Goal: Task Accomplishment & Management: Use online tool/utility

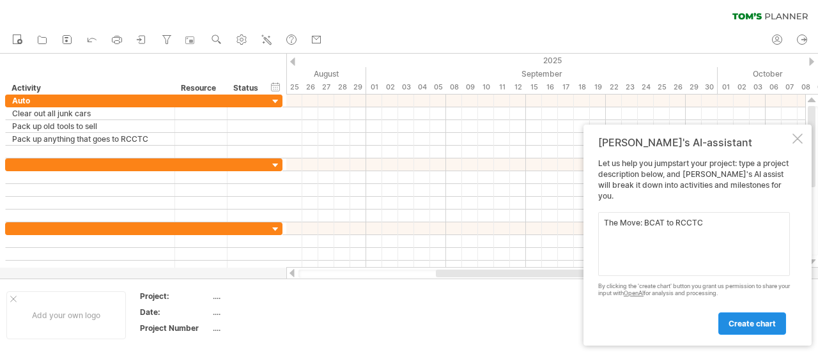
type textarea "The Move: BCAT to RCCTC"
click at [748, 328] on link "create chart" at bounding box center [753, 324] width 68 height 22
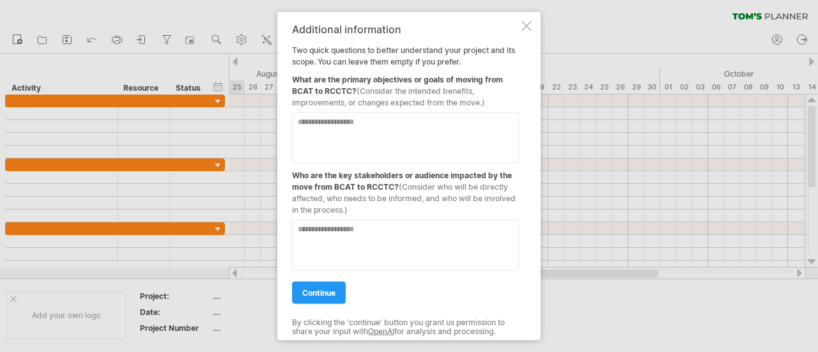
click at [359, 123] on textarea at bounding box center [405, 137] width 227 height 51
type textarea "**********"
click at [346, 231] on textarea at bounding box center [405, 244] width 227 height 51
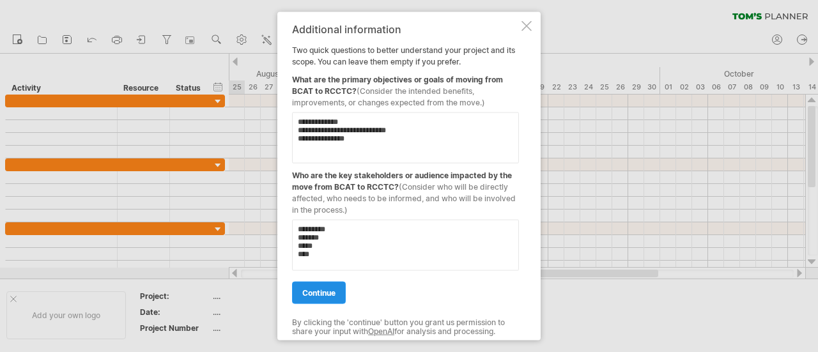
type textarea "********* ******* ***** ****"
click at [318, 290] on span "continue" at bounding box center [318, 293] width 33 height 10
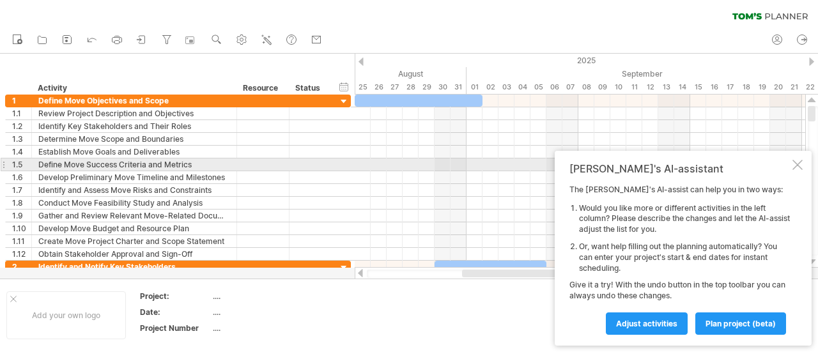
click at [798, 167] on div at bounding box center [798, 165] width 10 height 10
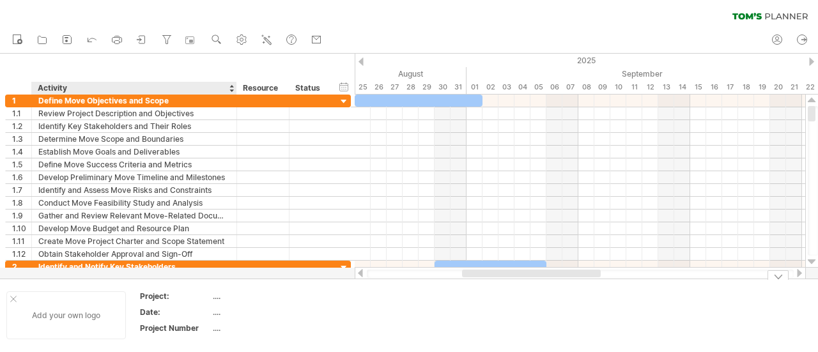
click at [64, 316] on div "Add your own logo" at bounding box center [66, 316] width 120 height 48
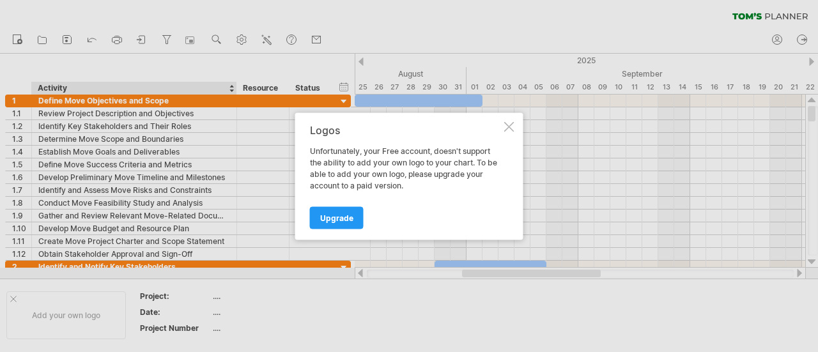
click at [511, 129] on div at bounding box center [509, 126] width 10 height 10
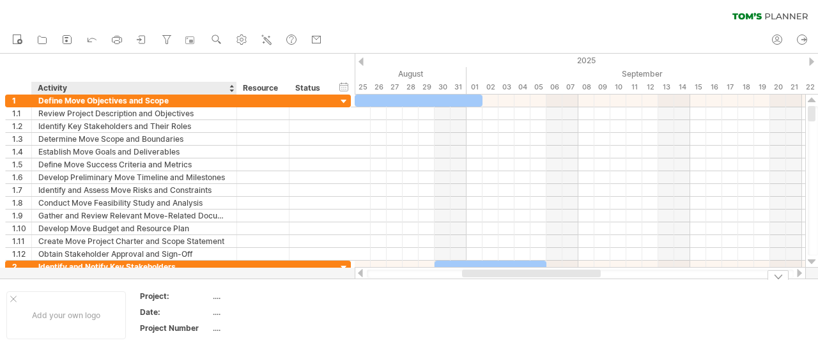
click at [153, 294] on div "Project:" at bounding box center [175, 296] width 70 height 11
click at [153, 294] on input "********" at bounding box center [172, 296] width 65 height 11
click at [216, 297] on div "...." at bounding box center [266, 296] width 107 height 11
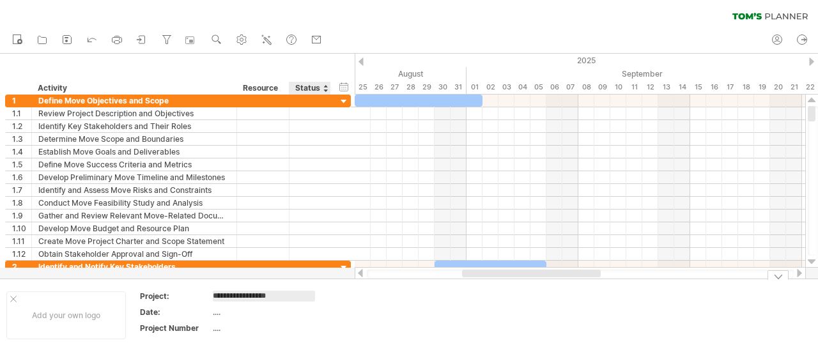
type input "**********"
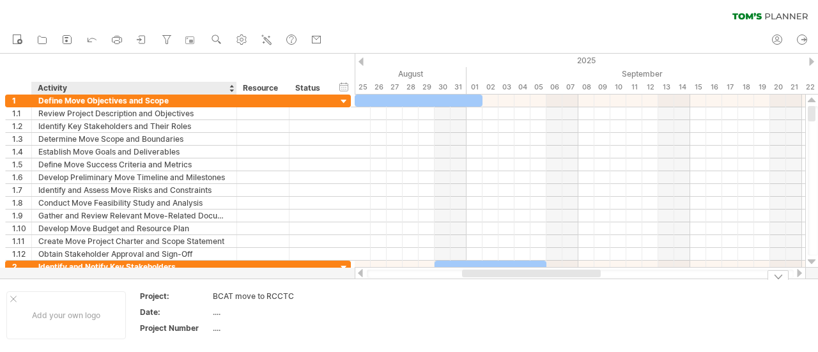
click at [219, 309] on div "...." at bounding box center [266, 312] width 107 height 11
type input "*"
type input "**********"
click at [217, 332] on div "...." at bounding box center [266, 328] width 107 height 11
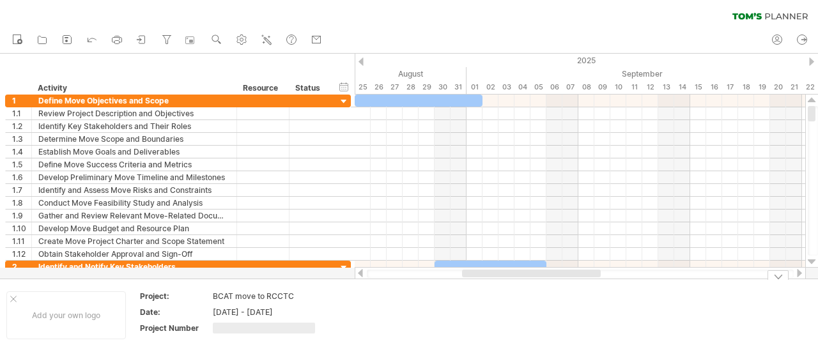
click at [408, 322] on td at bounding box center [379, 315] width 101 height 49
click at [810, 60] on div at bounding box center [811, 62] width 5 height 8
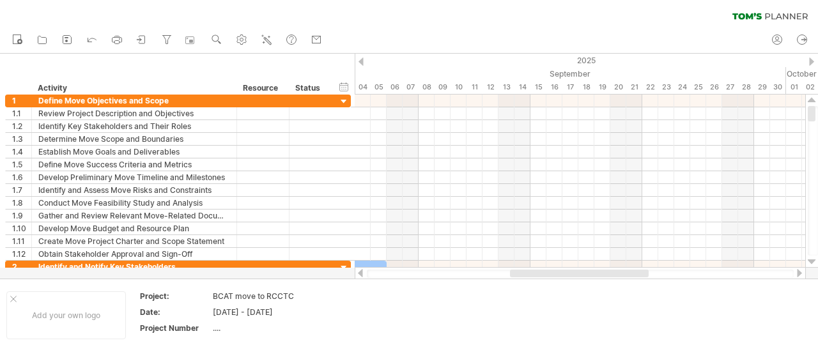
click at [810, 60] on div at bounding box center [811, 62] width 5 height 8
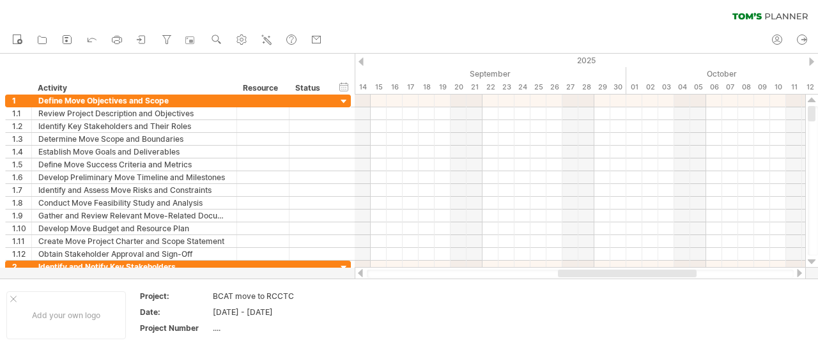
click at [810, 60] on div at bounding box center [811, 62] width 5 height 8
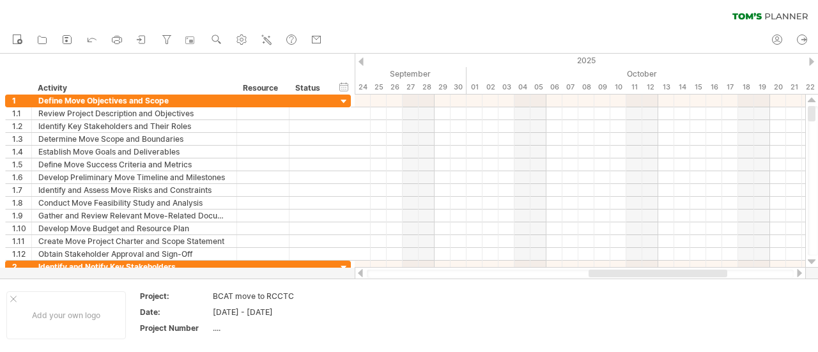
click at [810, 60] on div at bounding box center [811, 62] width 5 height 8
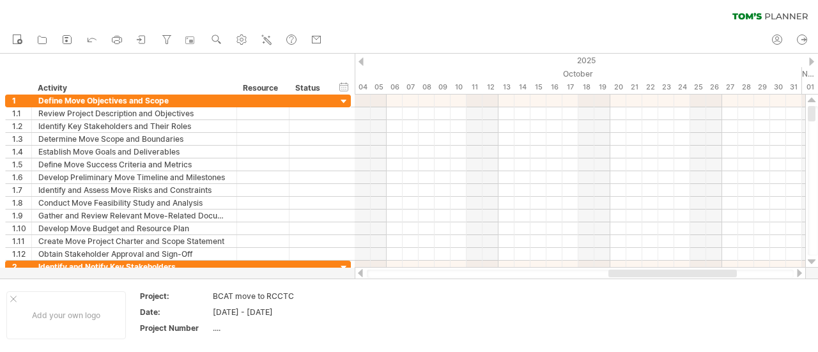
click at [810, 60] on div at bounding box center [811, 62] width 5 height 8
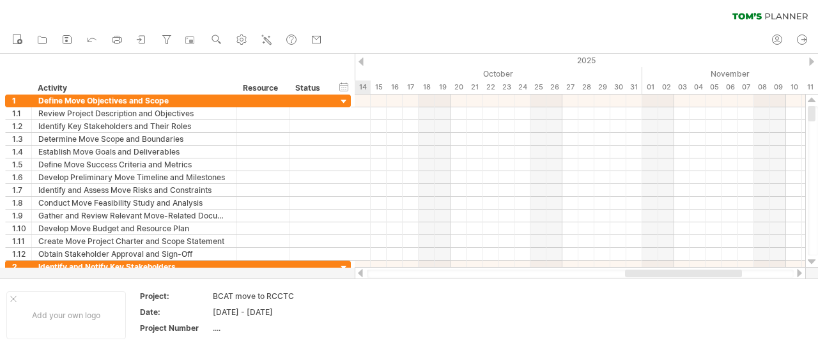
click at [810, 60] on div at bounding box center [811, 62] width 5 height 8
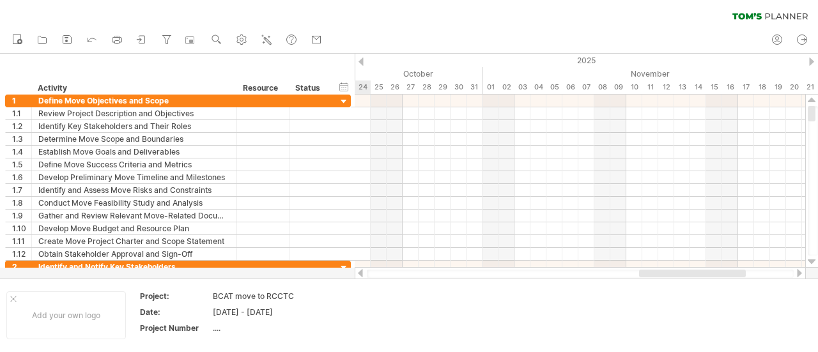
click at [810, 60] on div at bounding box center [811, 62] width 5 height 8
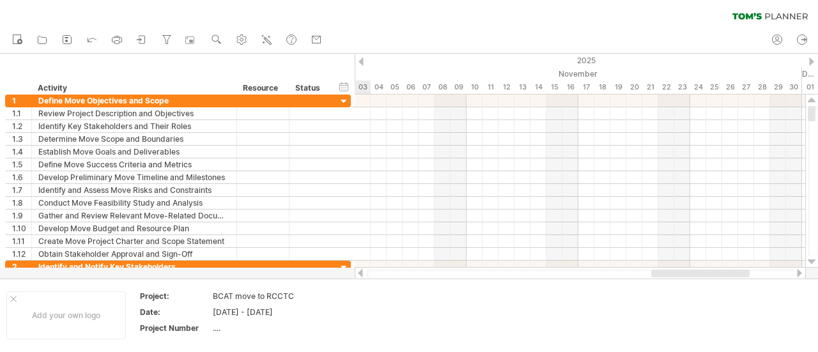
click at [810, 60] on div at bounding box center [811, 62] width 5 height 8
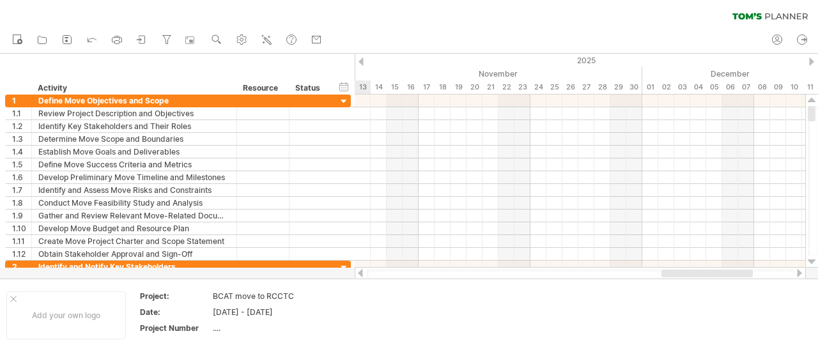
click at [810, 60] on div at bounding box center [811, 62] width 5 height 8
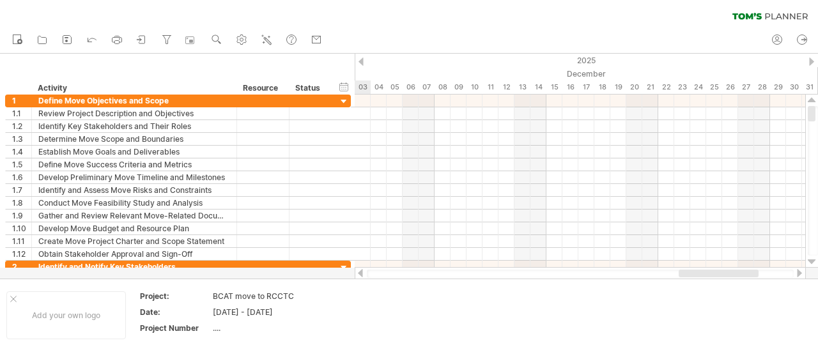
click at [810, 60] on div at bounding box center [811, 62] width 5 height 8
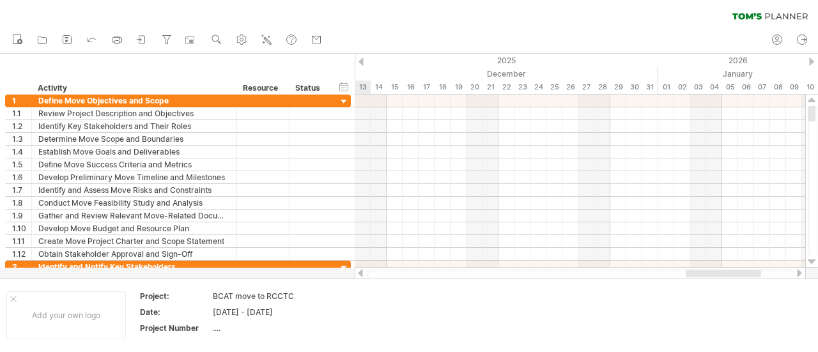
click at [810, 60] on div at bounding box center [811, 62] width 5 height 8
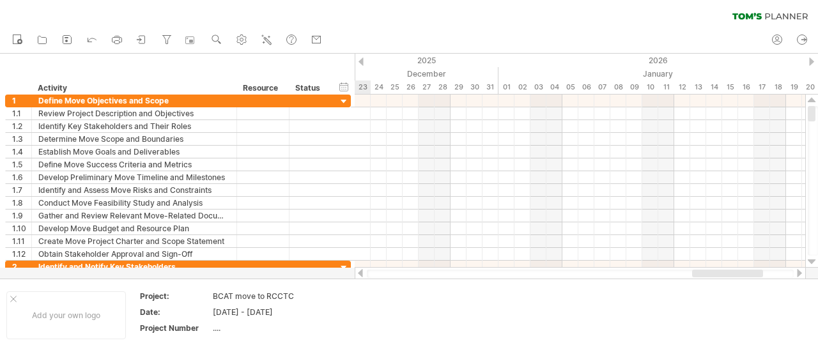
click at [810, 60] on div at bounding box center [811, 62] width 5 height 8
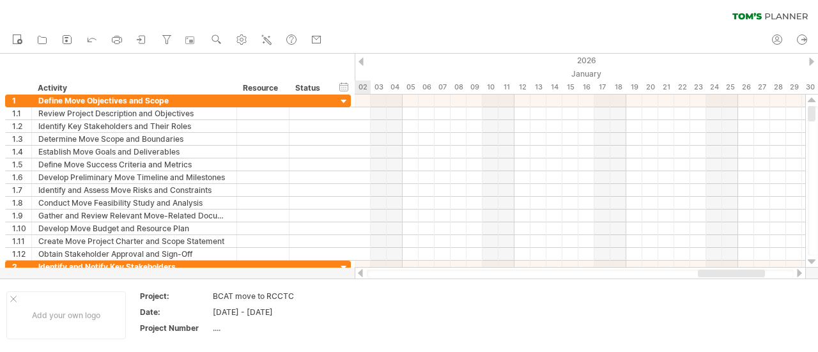
click at [810, 60] on div at bounding box center [811, 62] width 5 height 8
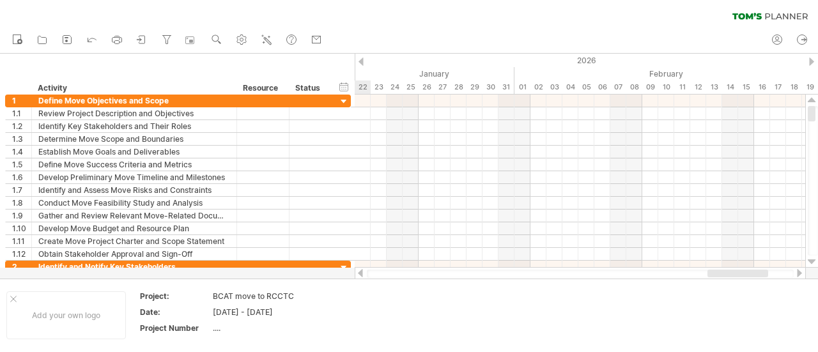
click at [810, 60] on div at bounding box center [811, 62] width 5 height 8
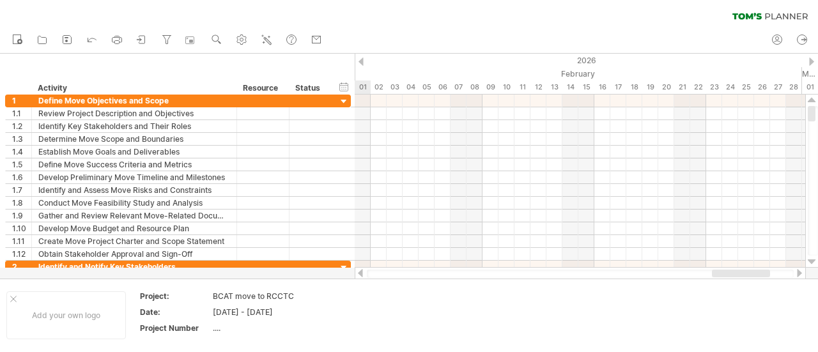
click at [810, 60] on div at bounding box center [811, 62] width 5 height 8
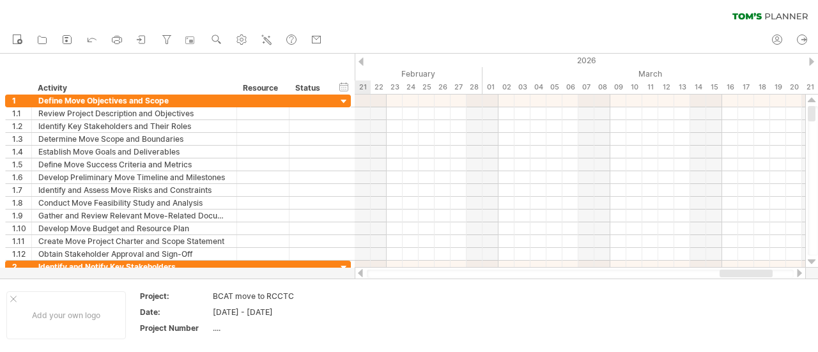
click at [810, 60] on div at bounding box center [811, 62] width 5 height 8
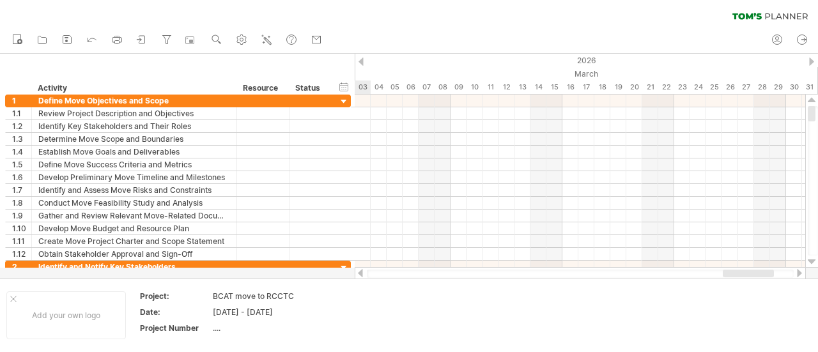
click at [362, 63] on div at bounding box center [361, 62] width 5 height 8
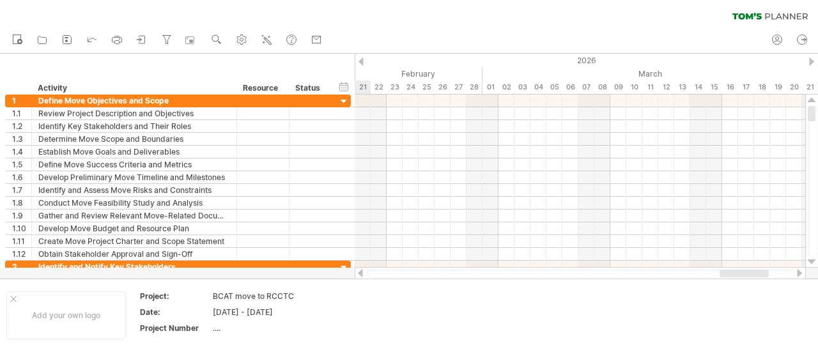
click at [362, 63] on div at bounding box center [361, 62] width 5 height 8
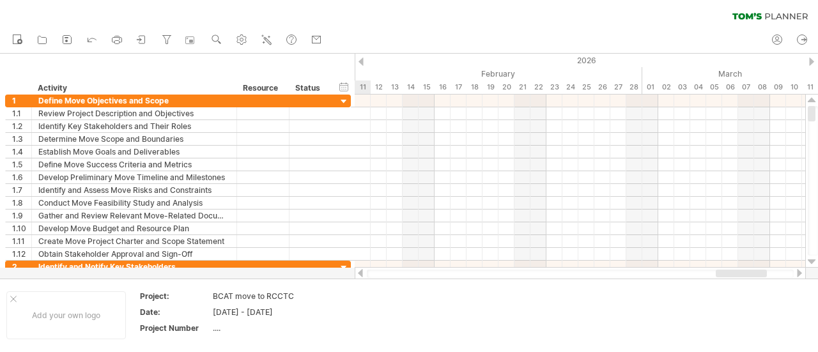
click at [362, 63] on div at bounding box center [361, 62] width 5 height 8
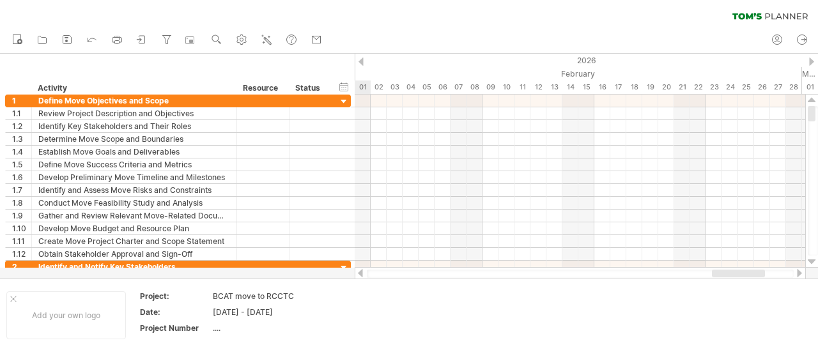
click at [362, 63] on div at bounding box center [361, 62] width 5 height 8
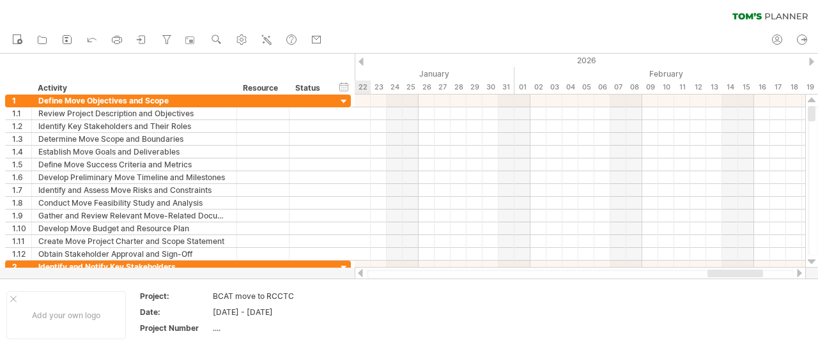
click at [362, 63] on div at bounding box center [361, 62] width 5 height 8
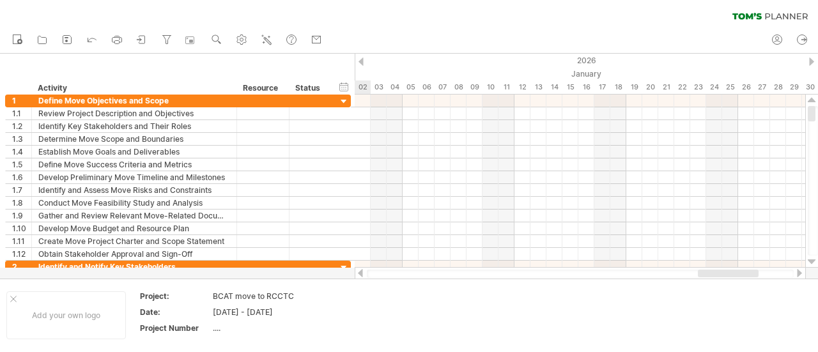
click at [362, 63] on div at bounding box center [361, 62] width 5 height 8
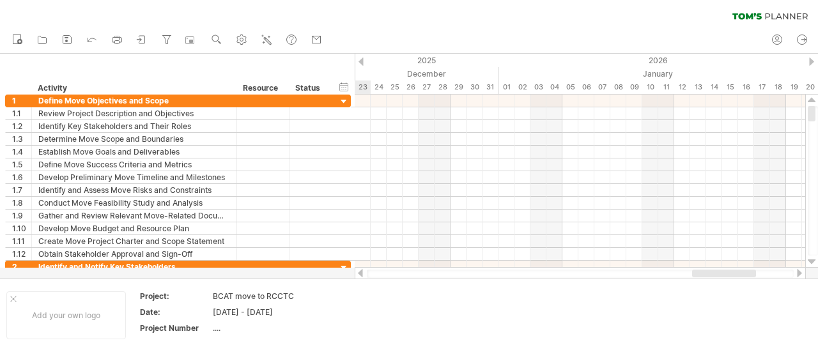
click at [362, 63] on div at bounding box center [361, 62] width 5 height 8
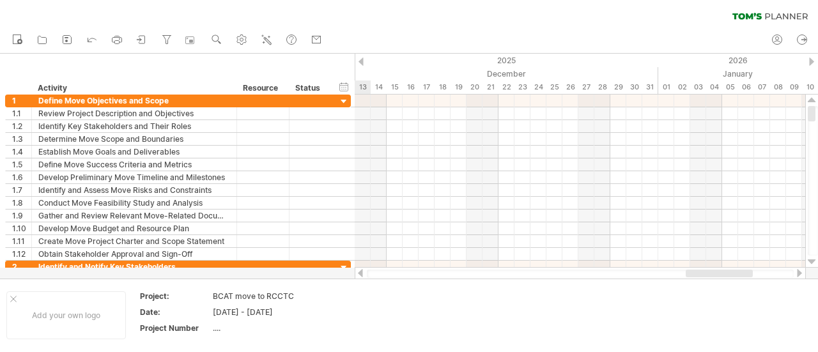
click at [362, 63] on div at bounding box center [361, 62] width 5 height 8
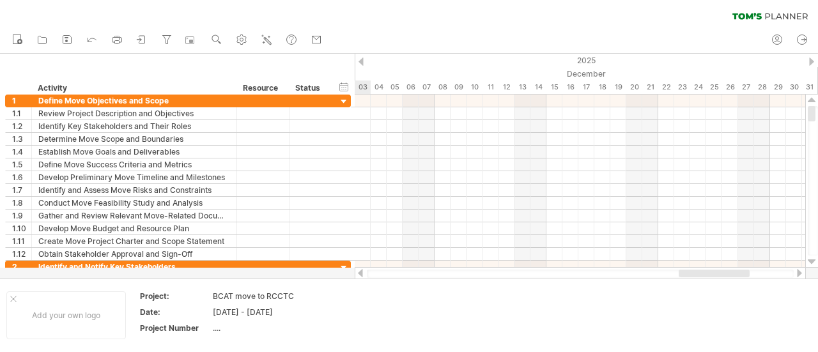
click at [362, 63] on div at bounding box center [361, 62] width 5 height 8
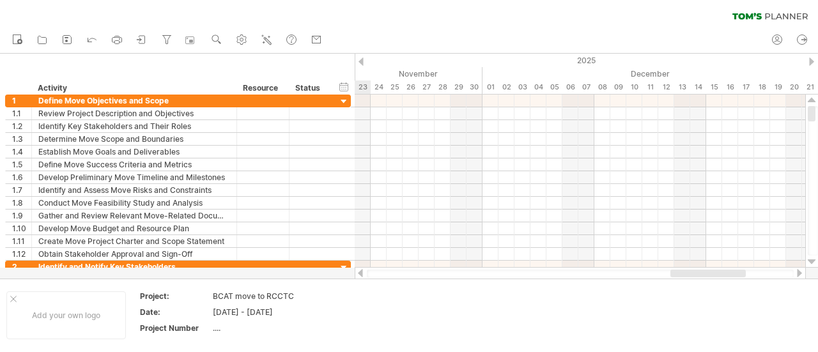
click at [362, 63] on div at bounding box center [361, 62] width 5 height 8
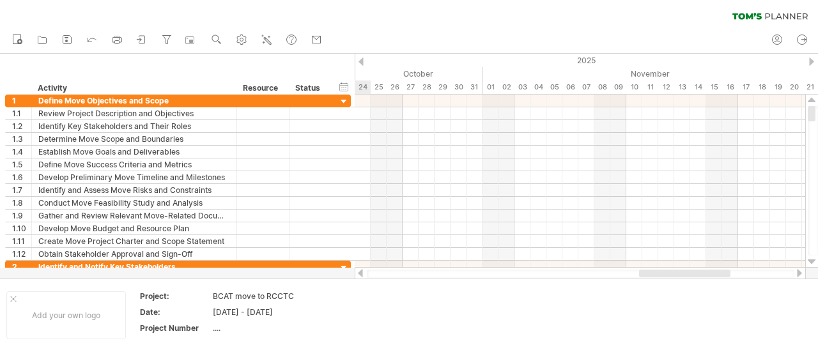
click at [362, 63] on div at bounding box center [361, 62] width 5 height 8
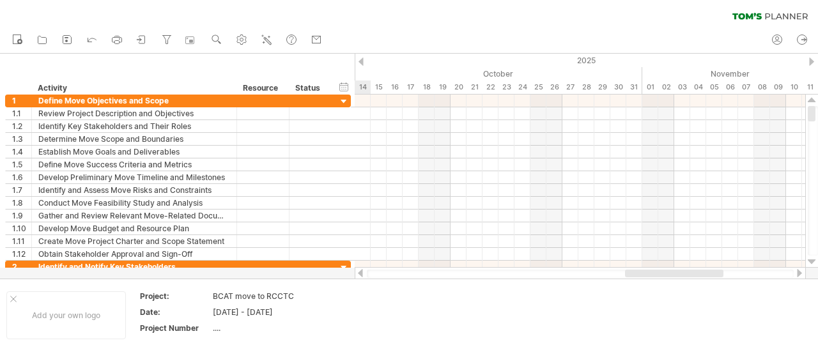
click at [362, 63] on div at bounding box center [361, 62] width 5 height 8
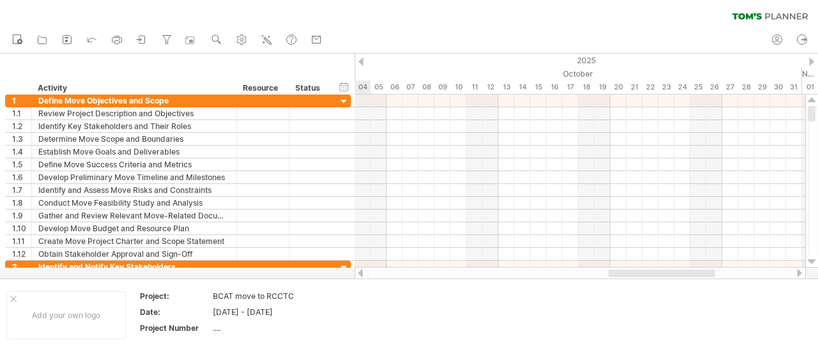
click at [362, 63] on div at bounding box center [361, 62] width 5 height 8
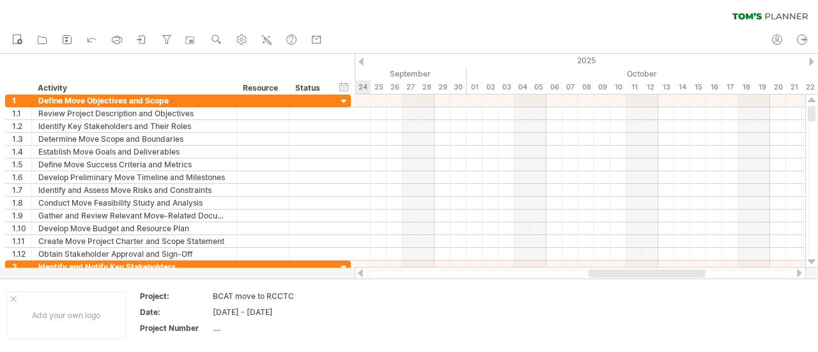
click at [362, 63] on div at bounding box center [361, 62] width 5 height 8
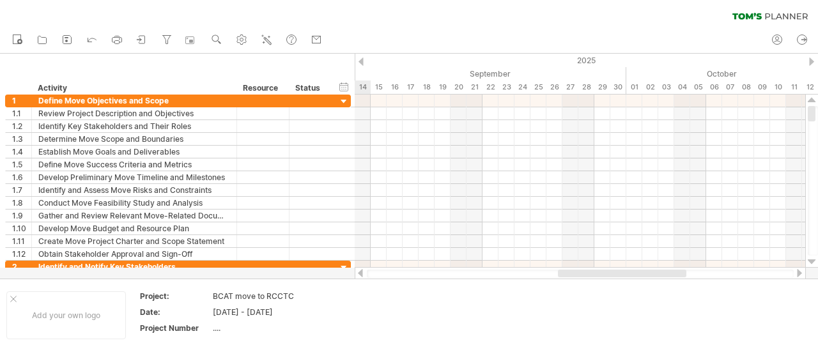
click at [362, 63] on div at bounding box center [361, 62] width 5 height 8
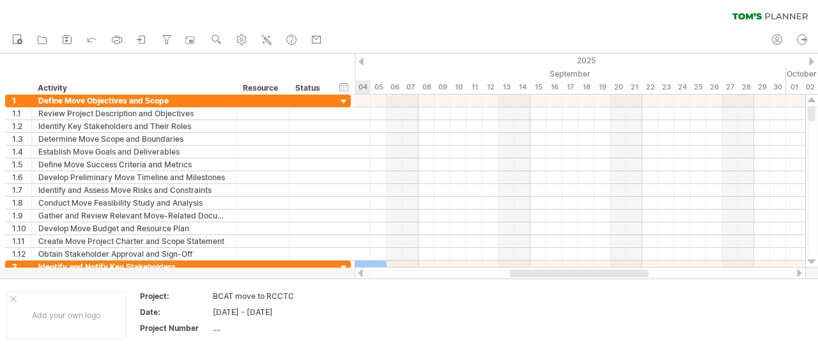
click at [362, 63] on div at bounding box center [361, 62] width 5 height 8
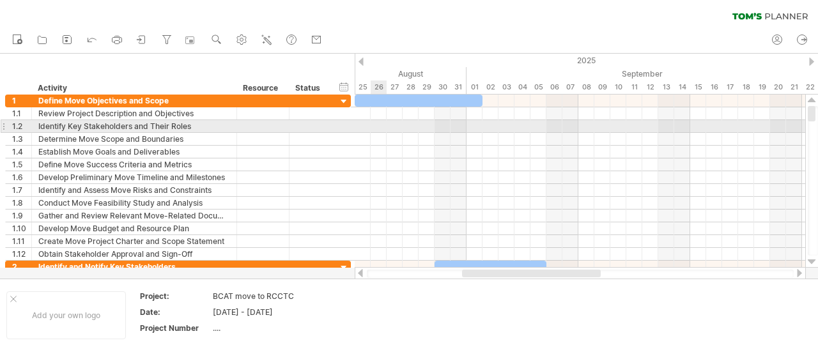
click at [379, 123] on div at bounding box center [580, 126] width 451 height 13
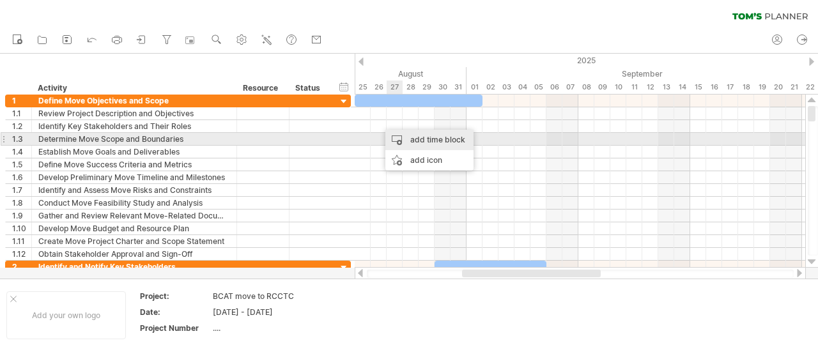
click at [416, 139] on div "add time block" at bounding box center [429, 140] width 88 height 20
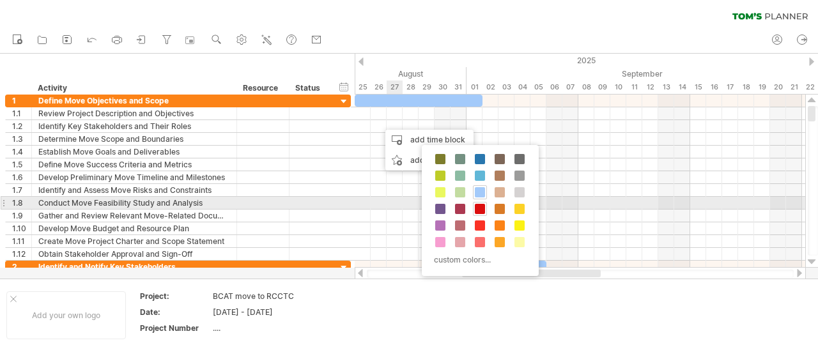
click at [477, 205] on span at bounding box center [480, 209] width 10 height 10
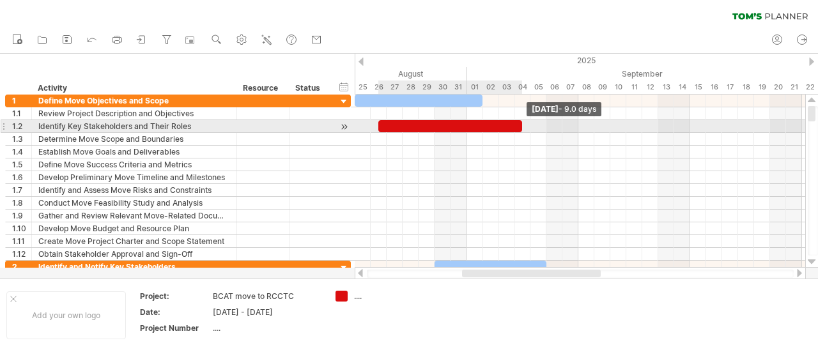
drag, startPoint x: 394, startPoint y: 125, endPoint x: 520, endPoint y: 128, distance: 125.4
click at [520, 128] on span at bounding box center [522, 126] width 5 height 12
click at [391, 125] on div at bounding box center [450, 126] width 144 height 12
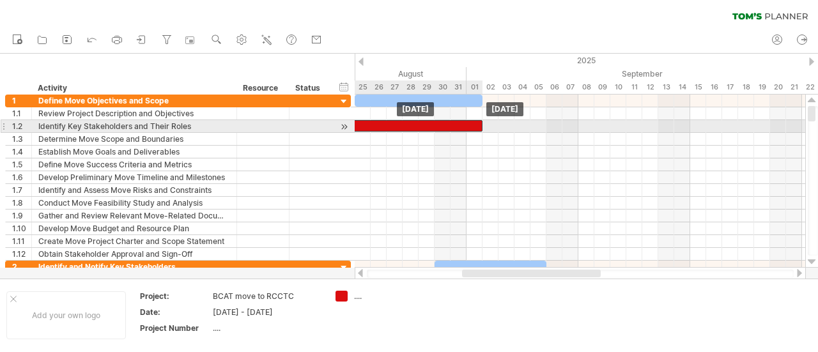
drag, startPoint x: 436, startPoint y: 126, endPoint x: 398, endPoint y: 125, distance: 38.4
click at [398, 125] on div at bounding box center [411, 126] width 144 height 12
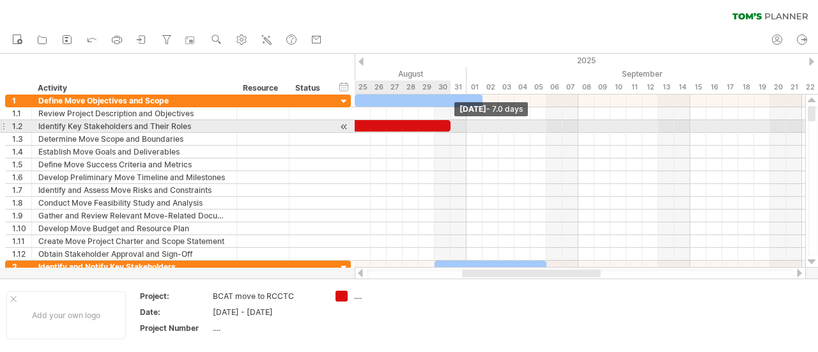
drag, startPoint x: 484, startPoint y: 125, endPoint x: 462, endPoint y: 128, distance: 22.6
click at [462, 128] on div "[DATE] - 7.0 days [DATE]" at bounding box center [580, 181] width 451 height 173
click at [401, 126] on div at bounding box center [399, 126] width 120 height 12
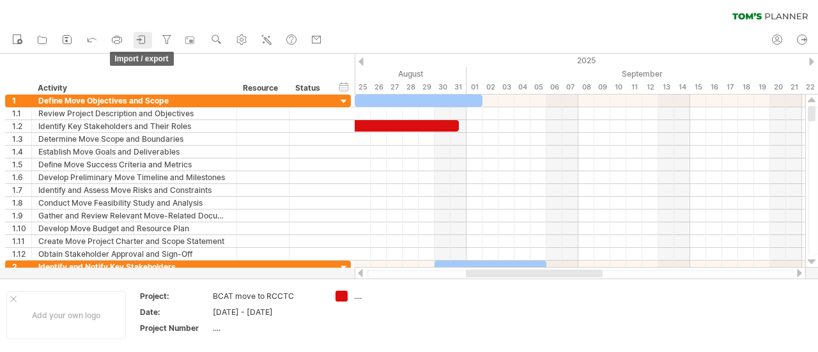
click at [144, 40] on icon at bounding box center [142, 39] width 13 height 13
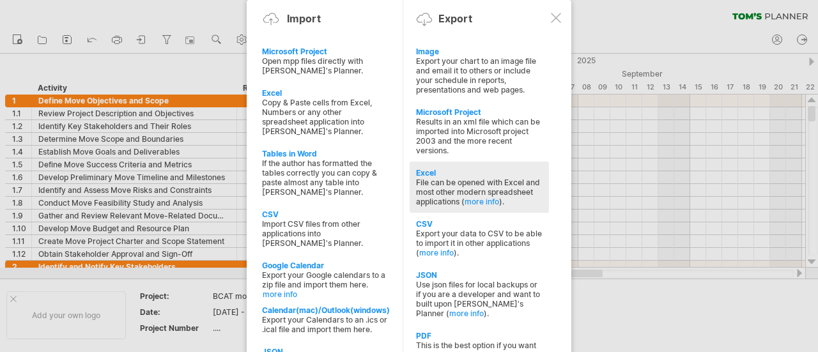
click at [487, 178] on div "File can be opened with Excel and most other modern spreadsheet applications ( …" at bounding box center [479, 192] width 127 height 29
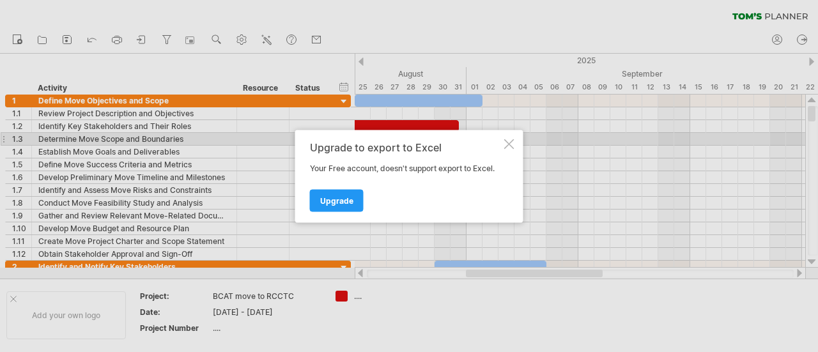
click at [511, 145] on div at bounding box center [509, 144] width 10 height 10
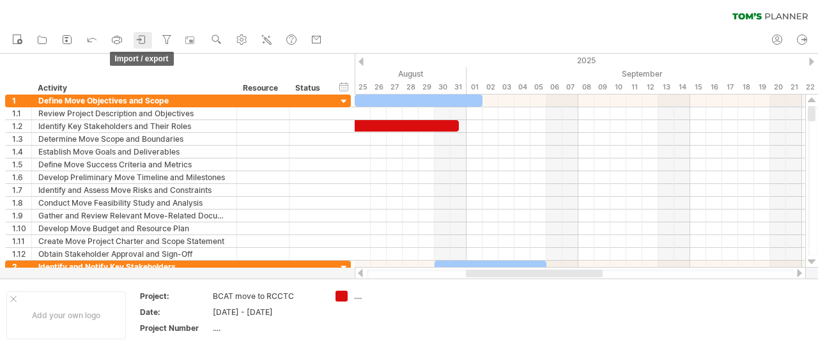
click at [142, 42] on icon at bounding box center [142, 39] width 13 height 13
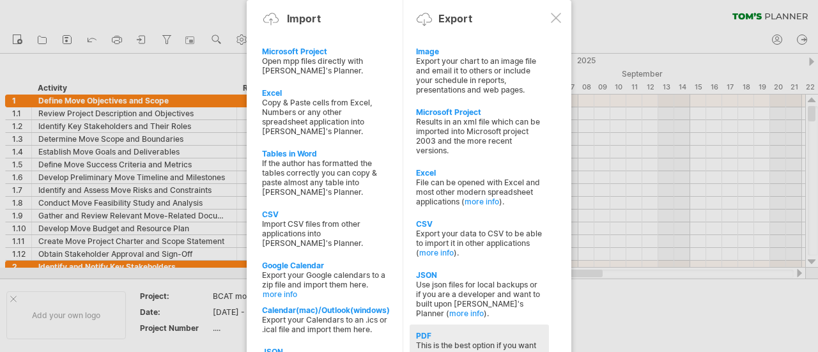
click at [497, 331] on div "PDF" at bounding box center [479, 336] width 127 height 10
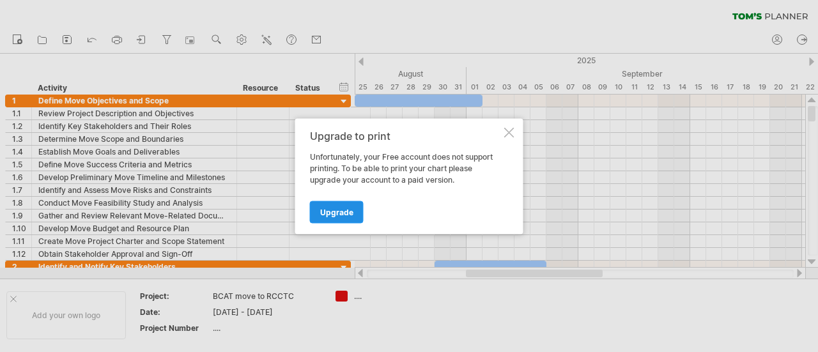
click at [344, 210] on span "Upgrade" at bounding box center [336, 212] width 33 height 10
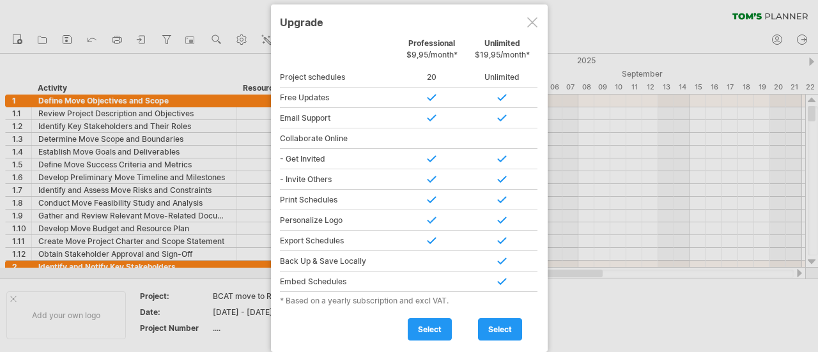
click at [529, 22] on div at bounding box center [532, 22] width 10 height 10
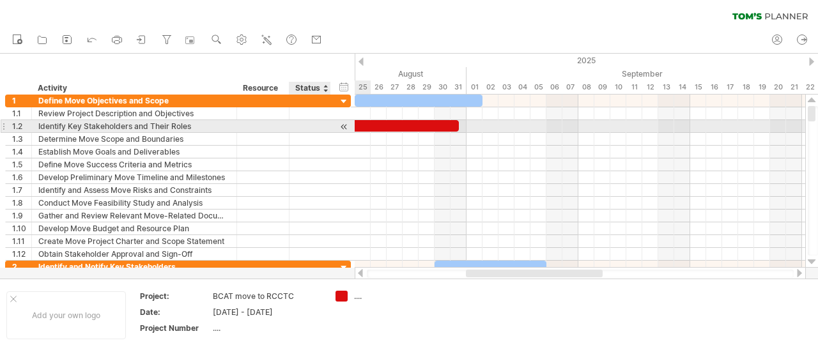
click at [319, 127] on div at bounding box center [310, 126] width 28 height 12
type input "**********"
click at [263, 125] on div at bounding box center [263, 126] width 39 height 12
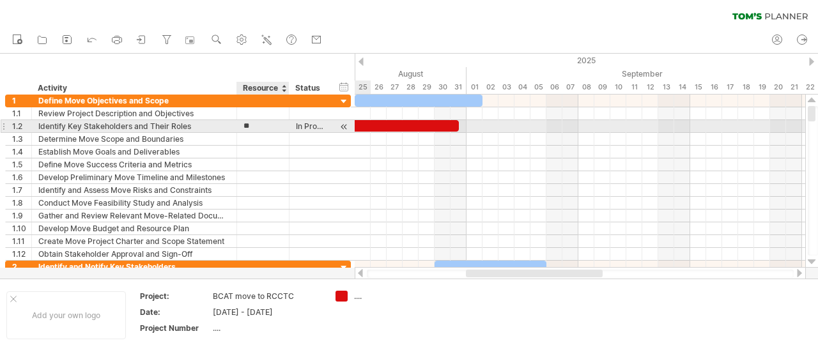
type input "*"
type input "*****"
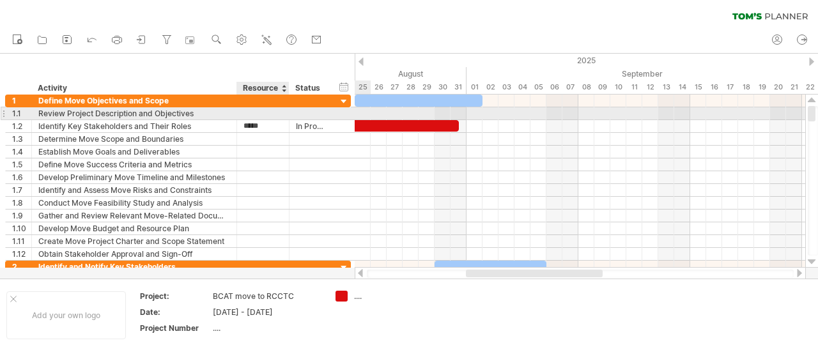
click at [254, 114] on div at bounding box center [263, 113] width 39 height 12
type input "*********"
click at [304, 112] on div at bounding box center [310, 113] width 28 height 12
type input "****"
click at [358, 111] on div at bounding box center [580, 113] width 451 height 13
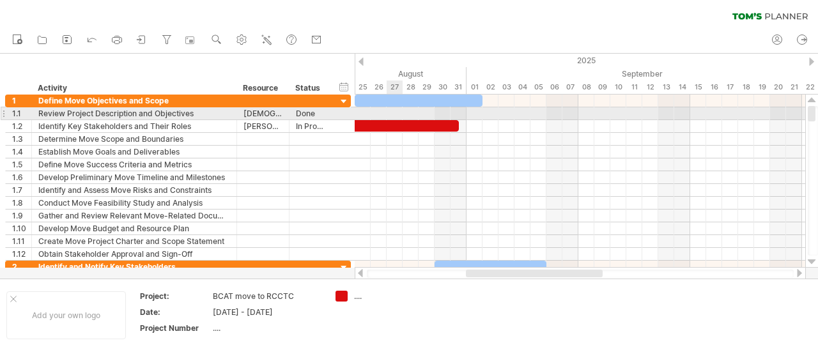
click at [400, 113] on div at bounding box center [580, 113] width 451 height 13
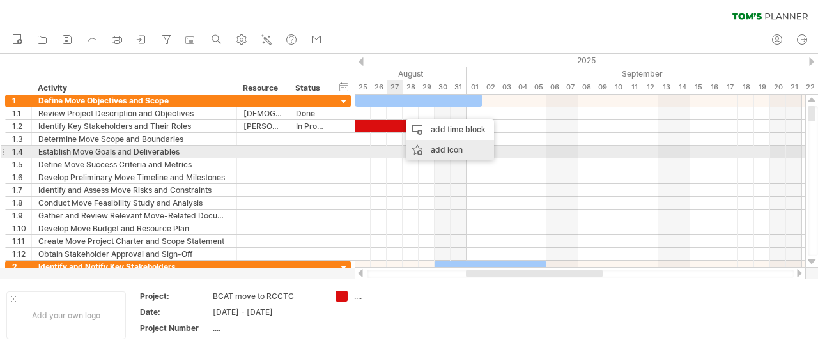
click at [437, 146] on div "add icon" at bounding box center [450, 150] width 88 height 20
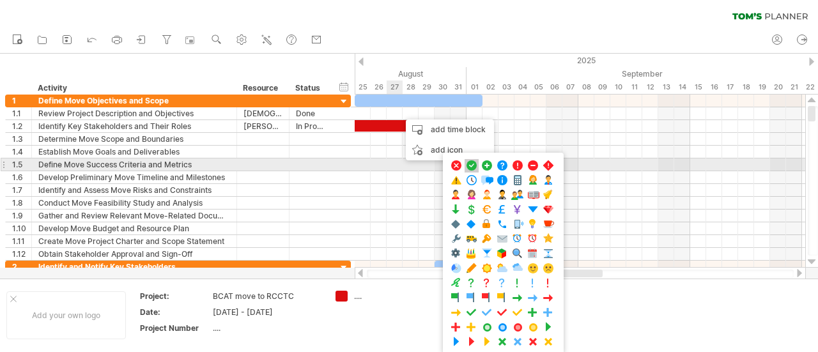
click at [476, 166] on span at bounding box center [471, 166] width 13 height 12
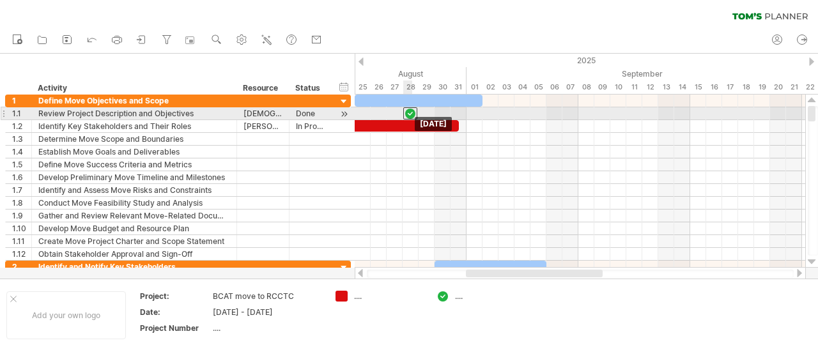
drag, startPoint x: 406, startPoint y: 113, endPoint x: 413, endPoint y: 111, distance: 7.5
click at [413, 111] on div at bounding box center [410, 113] width 14 height 12
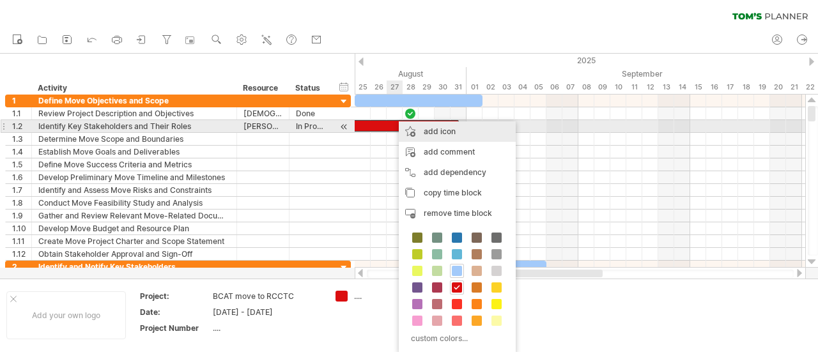
click at [440, 128] on div "add icon" at bounding box center [457, 131] width 117 height 20
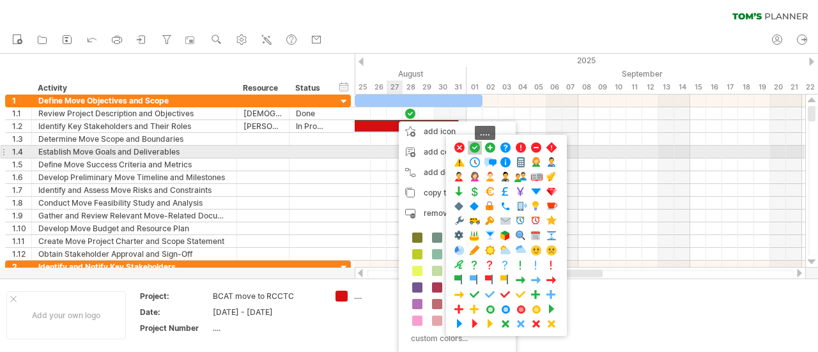
click at [478, 148] on span at bounding box center [475, 148] width 13 height 12
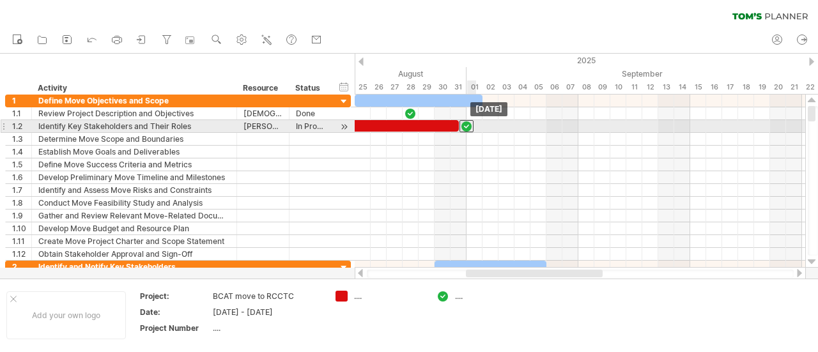
drag, startPoint x: 394, startPoint y: 123, endPoint x: 470, endPoint y: 123, distance: 75.4
click at [470, 123] on div at bounding box center [467, 126] width 14 height 12
drag, startPoint x: 465, startPoint y: 124, endPoint x: 472, endPoint y: 124, distance: 7.0
click at [472, 124] on div at bounding box center [474, 126] width 14 height 12
drag, startPoint x: 472, startPoint y: 124, endPoint x: 455, endPoint y: 124, distance: 17.3
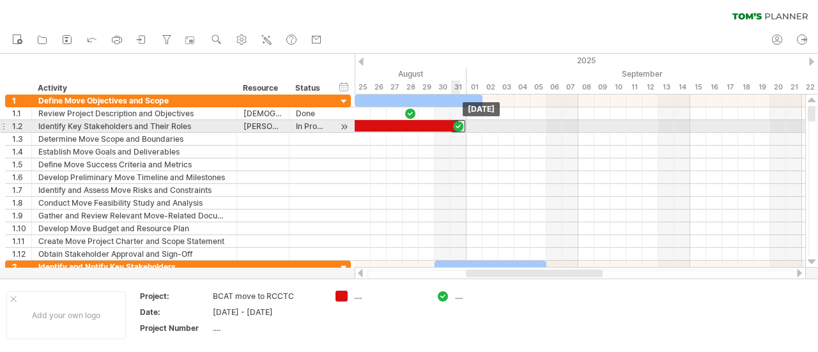
click at [455, 124] on div at bounding box center [458, 126] width 14 height 12
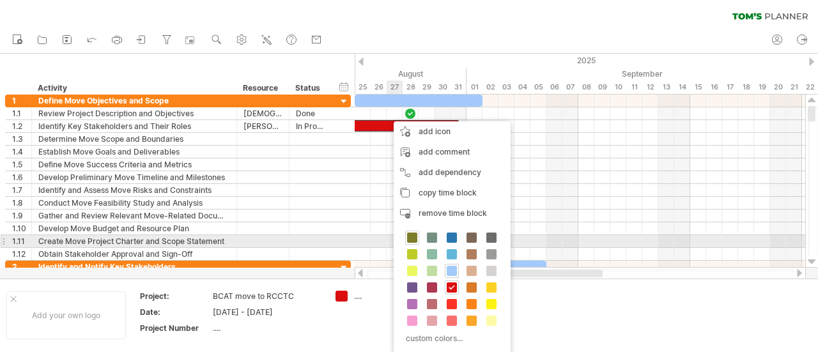
click at [413, 238] on span at bounding box center [412, 238] width 10 height 10
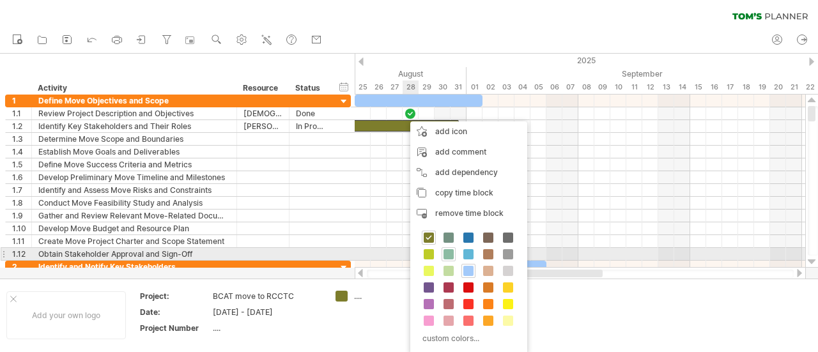
click at [446, 251] on span at bounding box center [449, 254] width 10 height 10
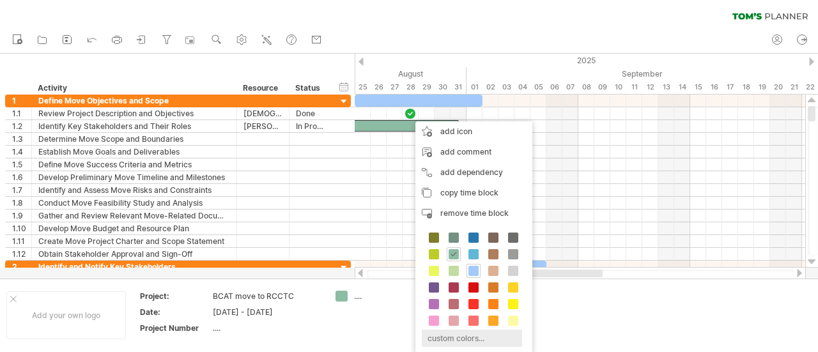
click at [444, 336] on div "custom colors..." at bounding box center [472, 338] width 100 height 17
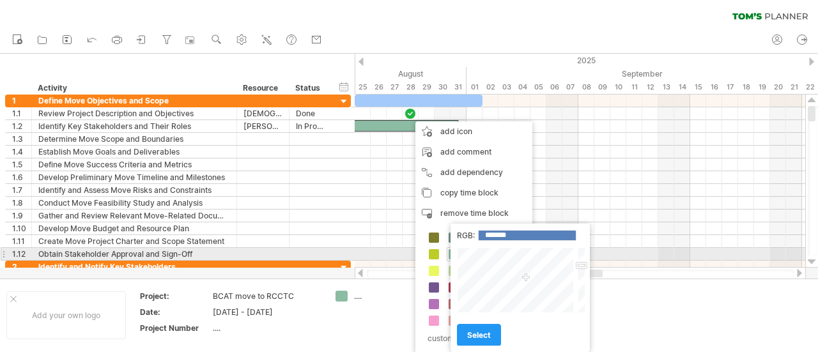
click at [497, 255] on div at bounding box center [516, 280] width 119 height 66
click at [582, 257] on div at bounding box center [581, 280] width 10 height 66
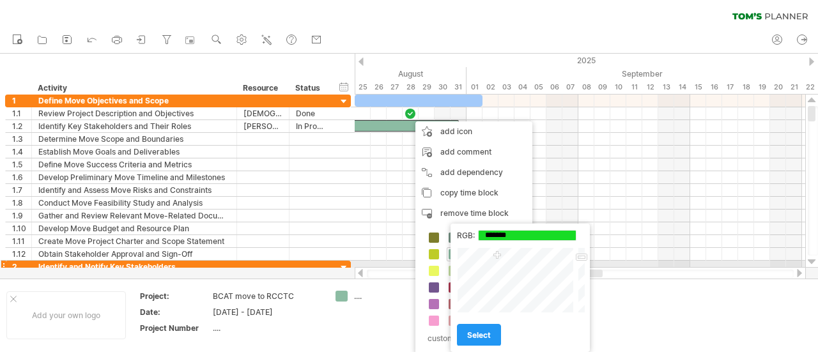
type input "*******"
click at [582, 262] on div at bounding box center [581, 280] width 10 height 66
click at [485, 335] on span "select" at bounding box center [479, 336] width 24 height 10
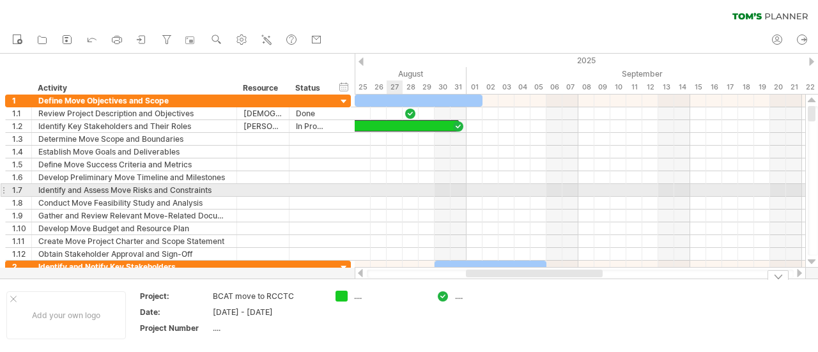
click at [398, 189] on div at bounding box center [580, 190] width 451 height 13
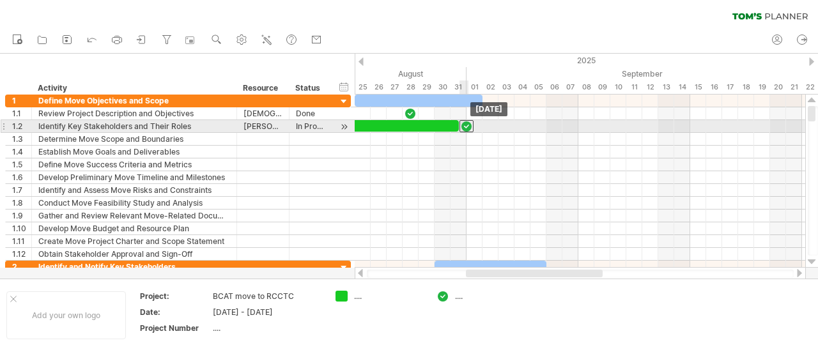
click at [464, 123] on div at bounding box center [467, 126] width 14 height 12
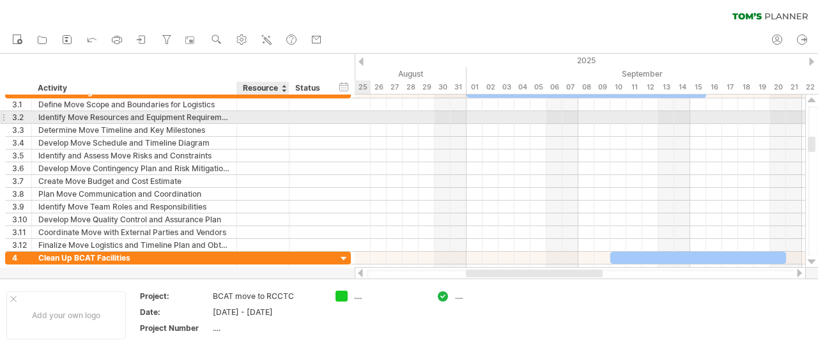
click at [254, 116] on div at bounding box center [263, 117] width 39 height 12
type input "**********"
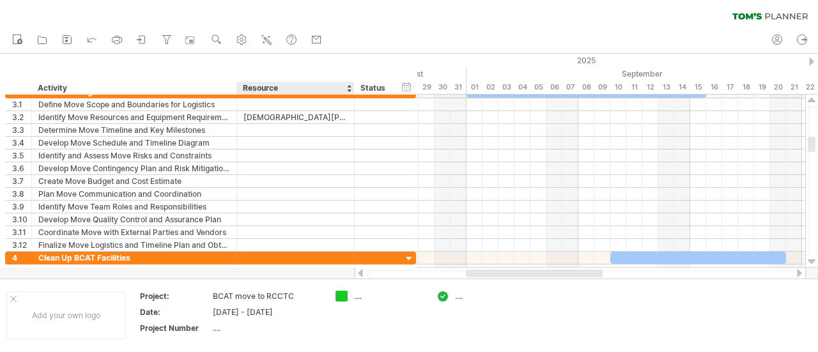
drag, startPoint x: 286, startPoint y: 88, endPoint x: 351, endPoint y: 89, distance: 65.2
click at [352, 89] on div at bounding box center [354, 88] width 4 height 13
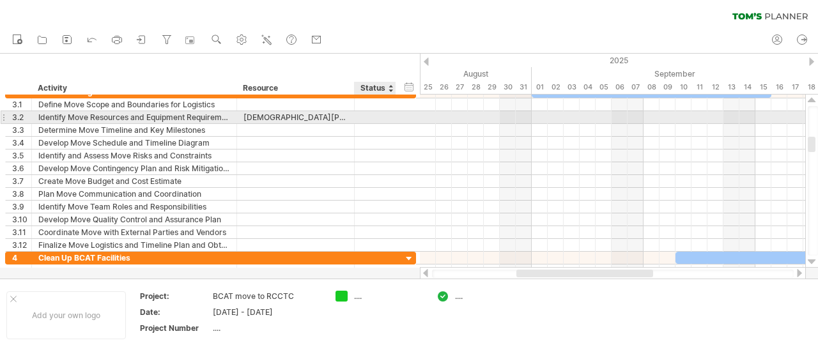
click at [364, 117] on div at bounding box center [375, 117] width 28 height 12
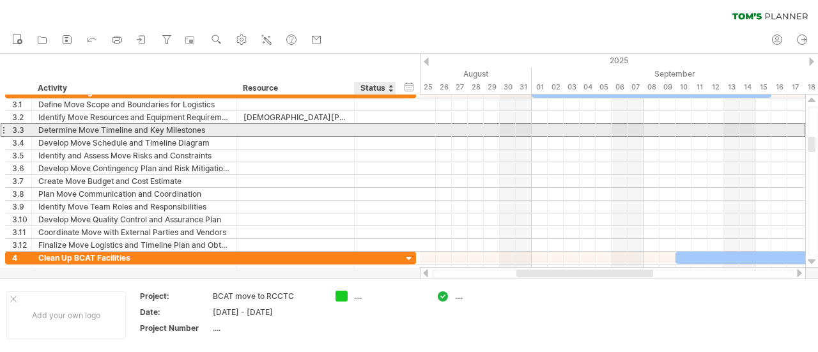
click at [336, 128] on div at bounding box center [296, 130] width 104 height 12
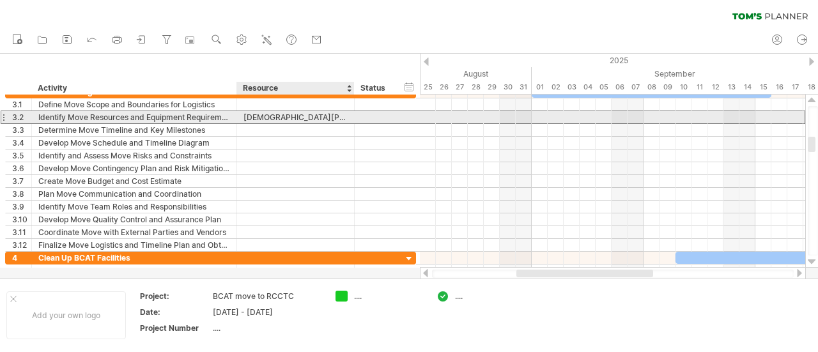
click at [358, 117] on div at bounding box center [376, 117] width 42 height 12
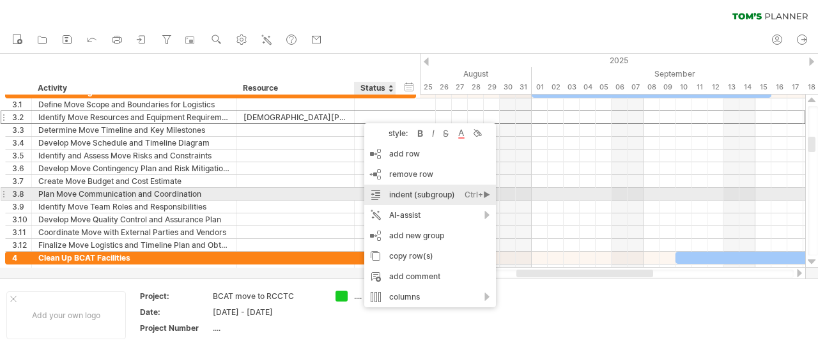
click at [398, 198] on div "indent (subgroup) Ctrl+► Cmd+►" at bounding box center [430, 195] width 132 height 20
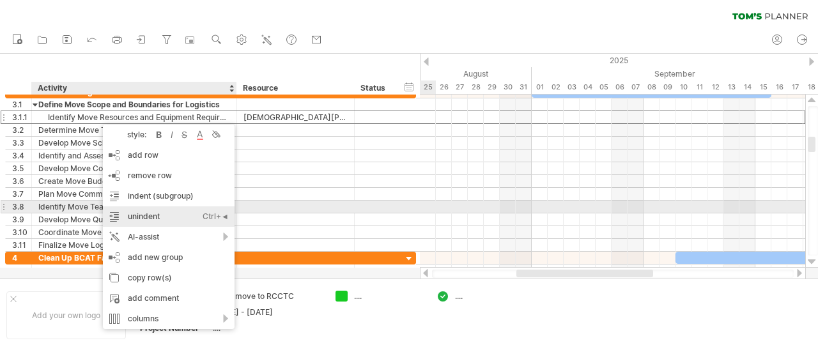
click at [135, 213] on div "unindent Ctrl+◄ Cmd+◄" at bounding box center [169, 216] width 132 height 20
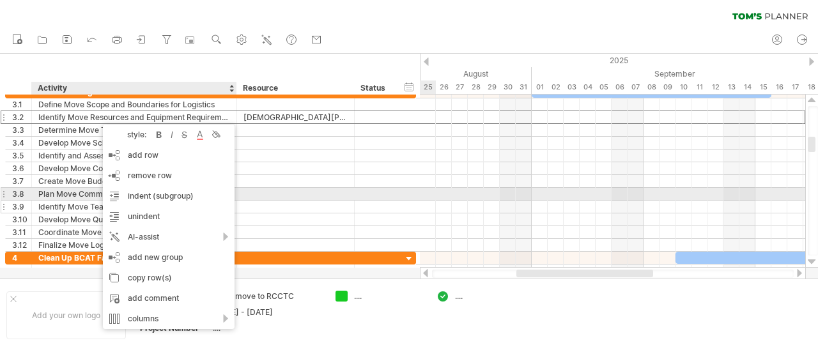
click at [332, 201] on div at bounding box center [296, 207] width 104 height 12
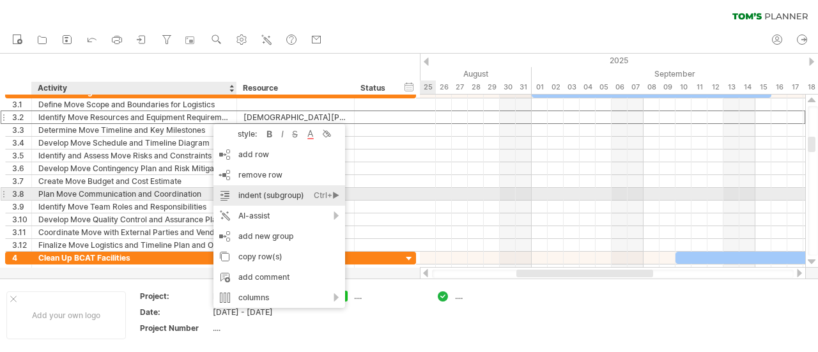
click at [249, 190] on div "indent (subgroup) Ctrl+► Cmd+►" at bounding box center [280, 195] width 132 height 20
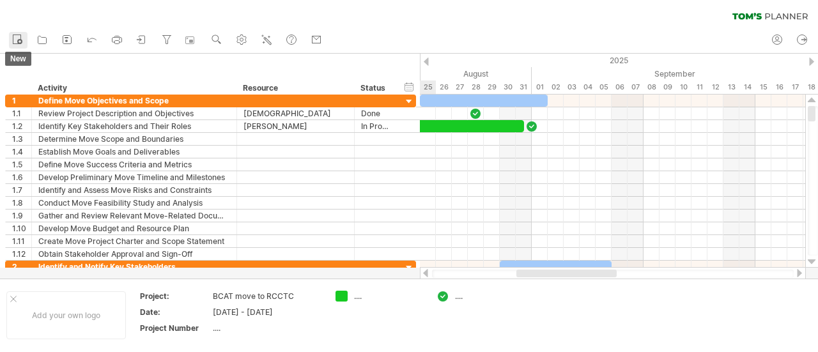
click at [21, 40] on circle at bounding box center [19, 41] width 5 height 5
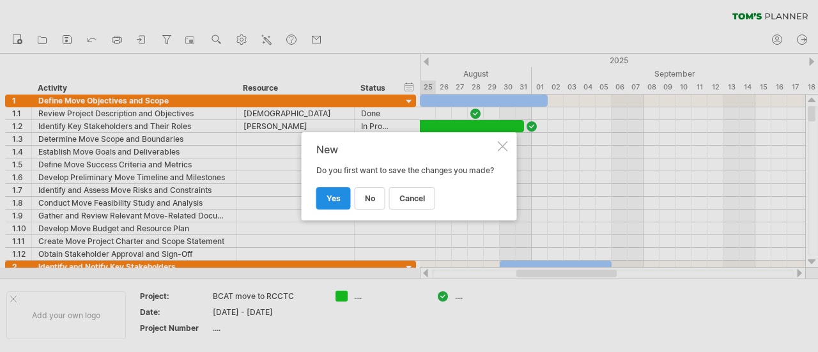
click at [339, 203] on span "yes" at bounding box center [334, 199] width 14 height 10
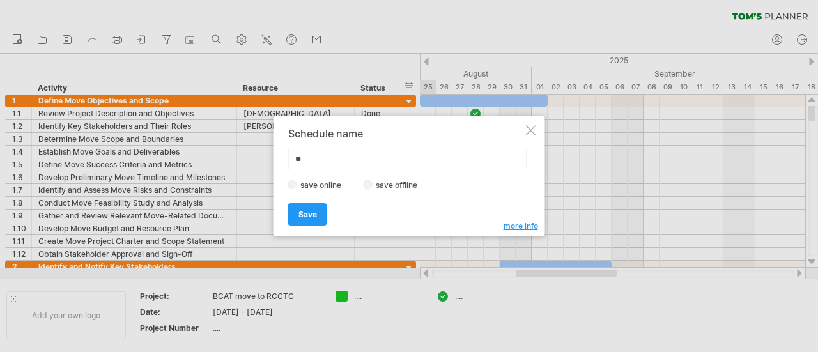
type input "*"
type input "**********"
click at [305, 214] on span "Save" at bounding box center [308, 215] width 19 height 10
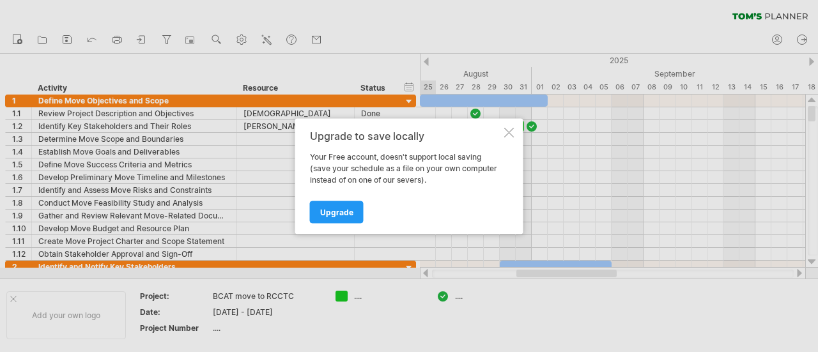
click at [505, 128] on div at bounding box center [509, 132] width 10 height 10
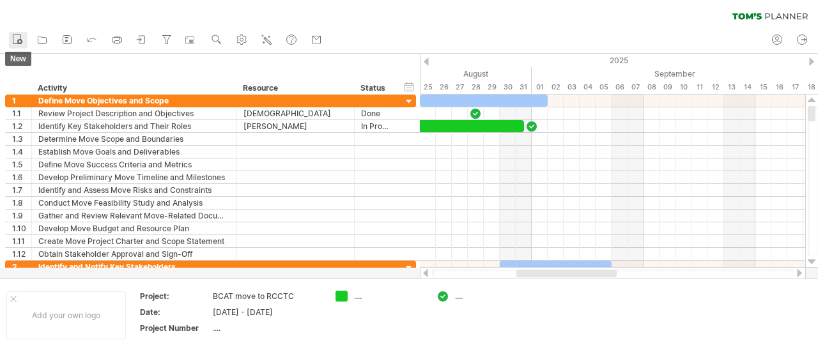
click at [18, 37] on icon at bounding box center [17, 39] width 13 height 13
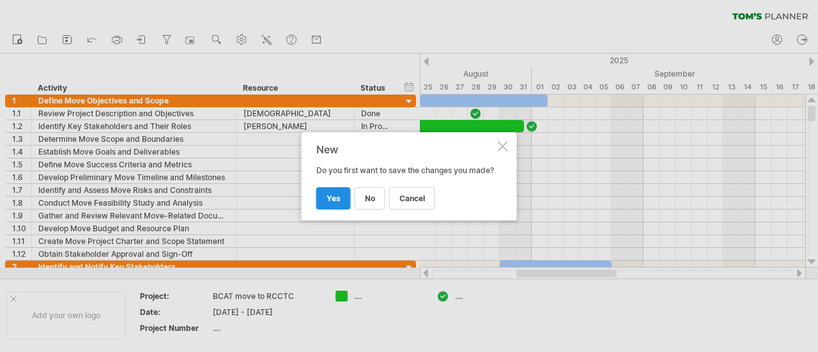
click at [331, 201] on span "yes" at bounding box center [334, 199] width 14 height 10
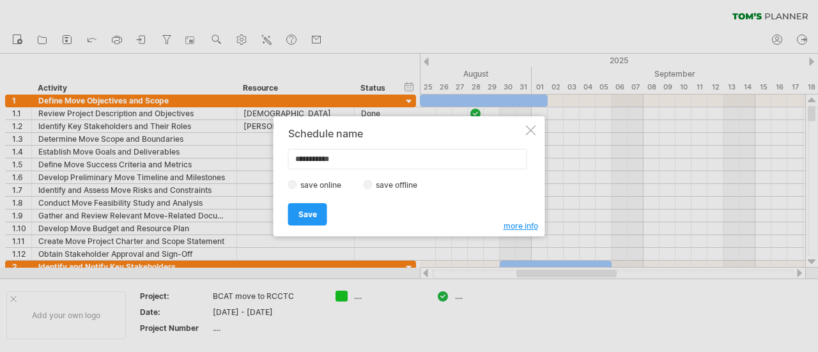
drag, startPoint x: 342, startPoint y: 159, endPoint x: 269, endPoint y: 159, distance: 73.5
click at [269, 159] on div "Trying to reach [DOMAIN_NAME] Connected again... 0% clear filter new 1" at bounding box center [409, 176] width 818 height 352
type input "**********"
click at [307, 213] on span "Save" at bounding box center [308, 215] width 19 height 10
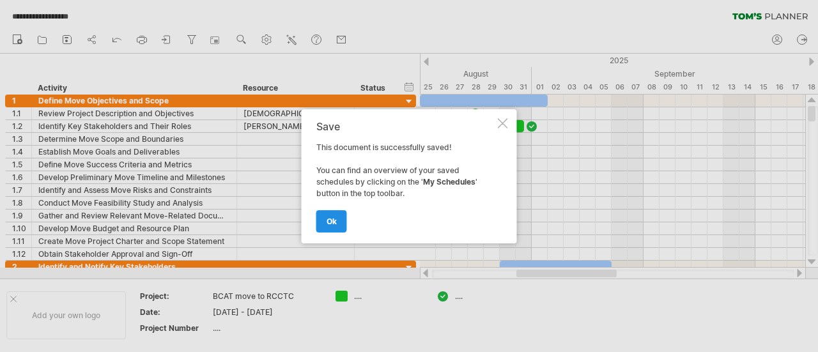
click at [330, 221] on span "ok" at bounding box center [332, 222] width 10 height 10
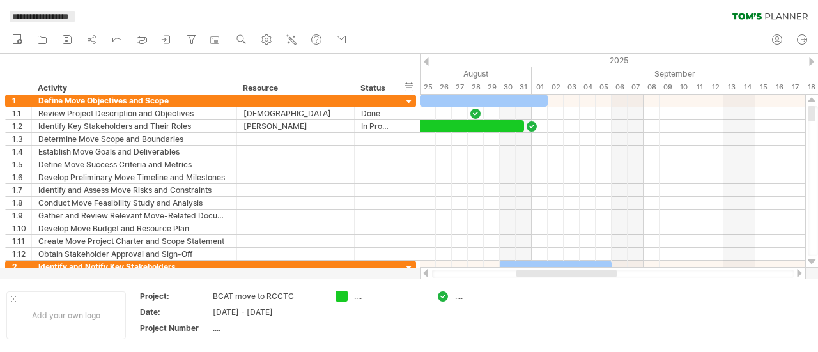
click at [62, 18] on span "**********" at bounding box center [40, 17] width 69 height 12
click at [15, 40] on icon at bounding box center [17, 39] width 13 height 13
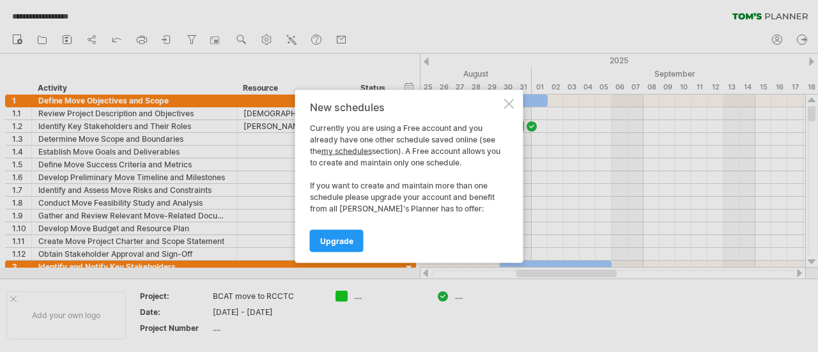
click at [511, 103] on div at bounding box center [509, 103] width 10 height 10
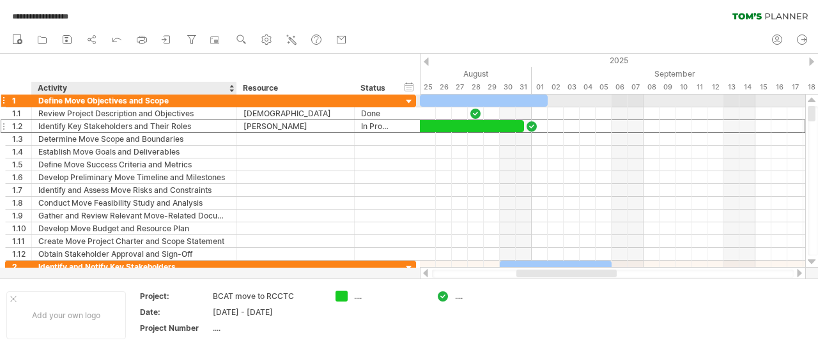
click at [125, 100] on div "Define Move Objectives and Scope" at bounding box center [134, 101] width 192 height 12
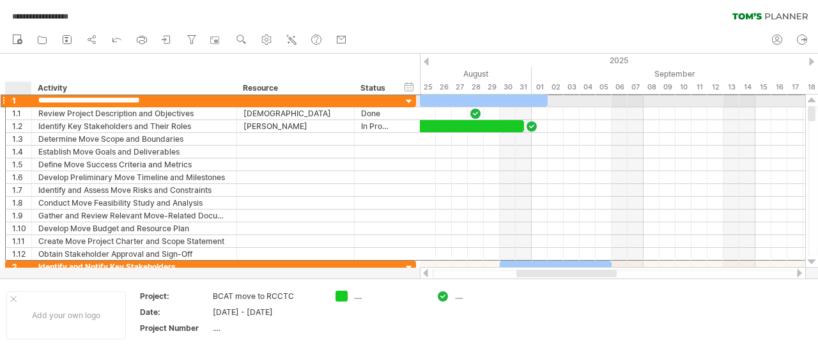
drag, startPoint x: 169, startPoint y: 99, endPoint x: 22, endPoint y: 96, distance: 146.4
click at [22, 96] on div "**********" at bounding box center [210, 100] width 411 height 13
type input "*"
type input "****"
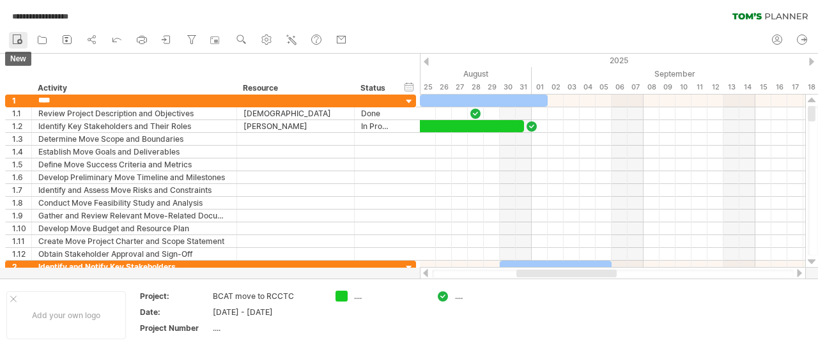
click at [15, 38] on icon at bounding box center [17, 39] width 13 height 13
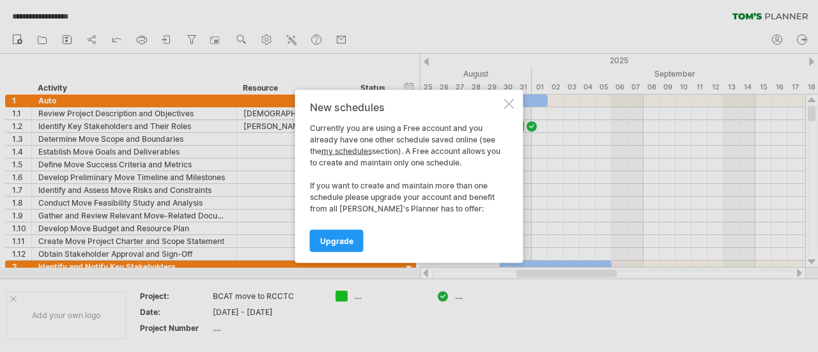
click at [510, 102] on div at bounding box center [509, 103] width 10 height 10
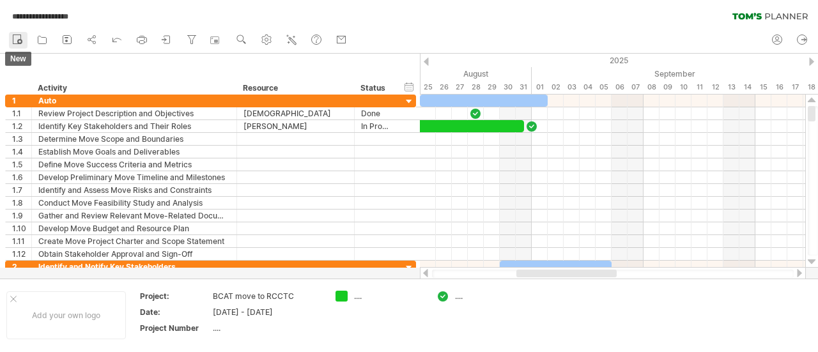
click at [17, 34] on icon at bounding box center [17, 39] width 13 height 13
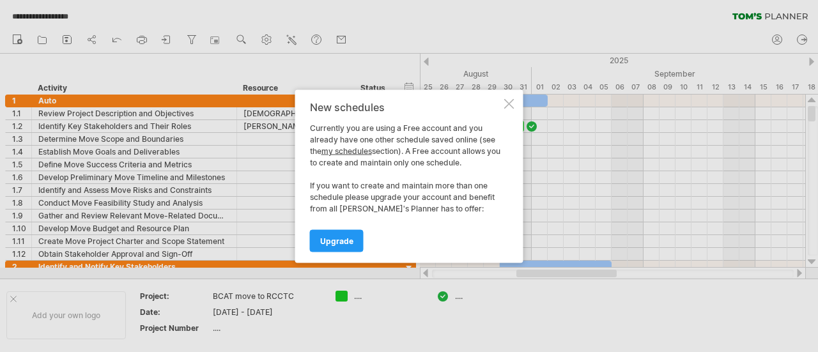
click at [506, 101] on div at bounding box center [509, 103] width 10 height 10
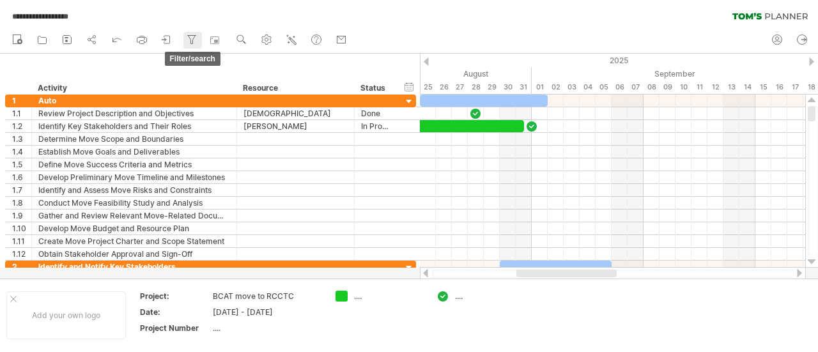
click at [190, 39] on icon at bounding box center [191, 39] width 13 height 13
type input "**********"
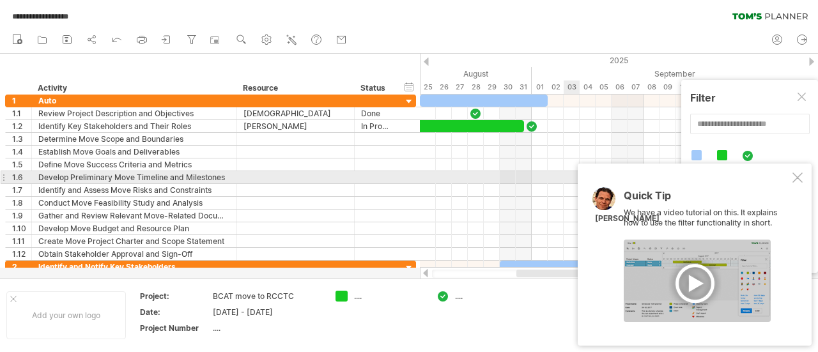
click at [800, 179] on div at bounding box center [798, 178] width 10 height 10
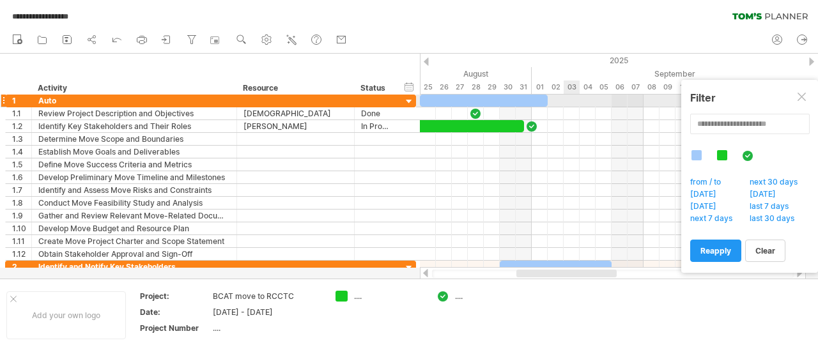
click at [801, 96] on div at bounding box center [803, 98] width 10 height 10
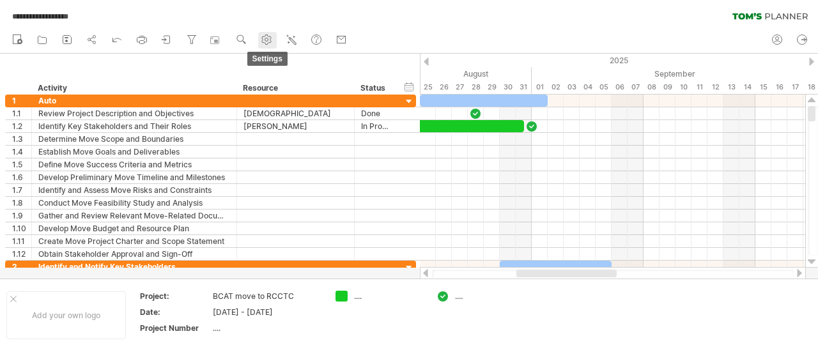
click at [269, 41] on circle at bounding box center [266, 39] width 3 height 3
select select "*"
select select "**"
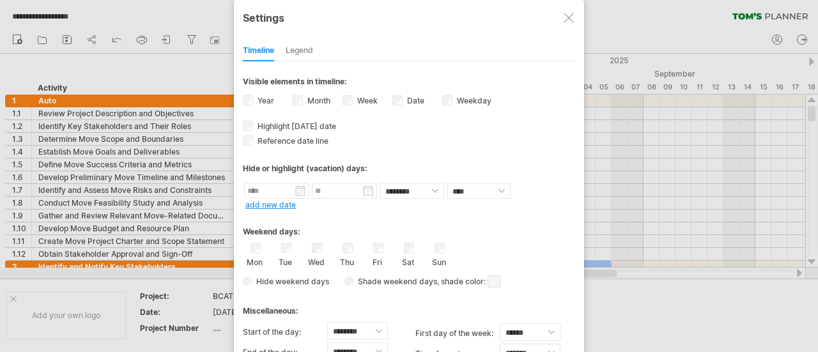
click at [295, 47] on div "Legend" at bounding box center [299, 51] width 27 height 20
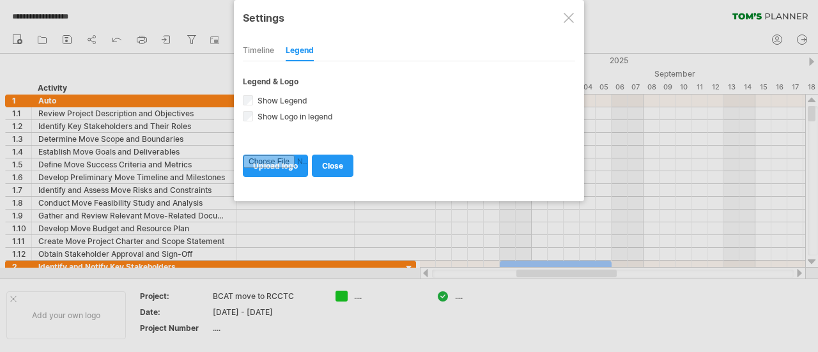
click at [570, 15] on div at bounding box center [569, 18] width 10 height 10
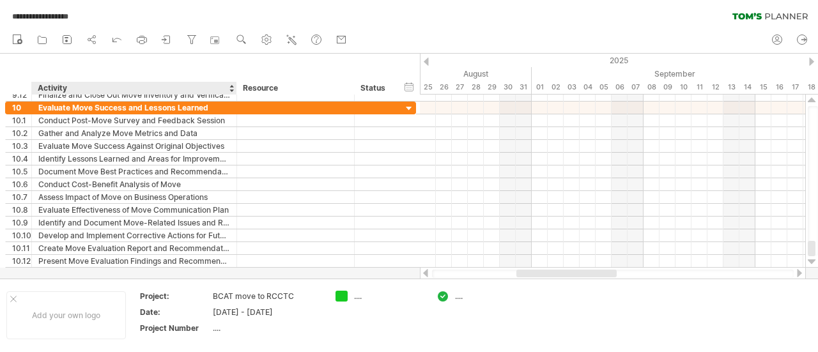
click at [228, 86] on div "Activity" at bounding box center [134, 88] width 192 height 13
click at [43, 271] on div at bounding box center [409, 166] width 818 height 225
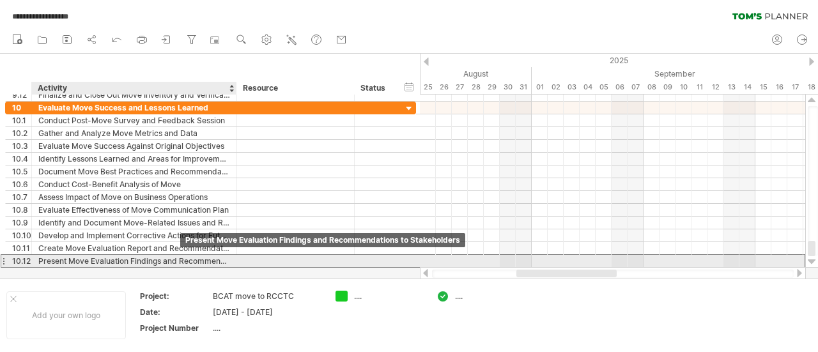
click at [144, 260] on div "Present Move Evaluation Findings and Recommendations to Stakeholders" at bounding box center [134, 261] width 192 height 12
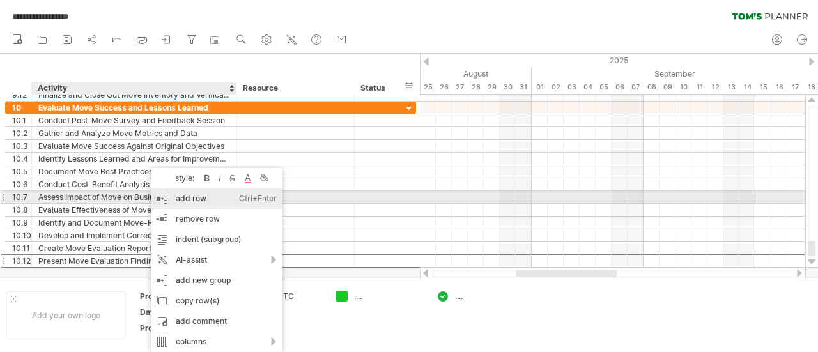
click at [183, 200] on div "add row Ctrl+Enter Cmd+Enter" at bounding box center [217, 199] width 132 height 20
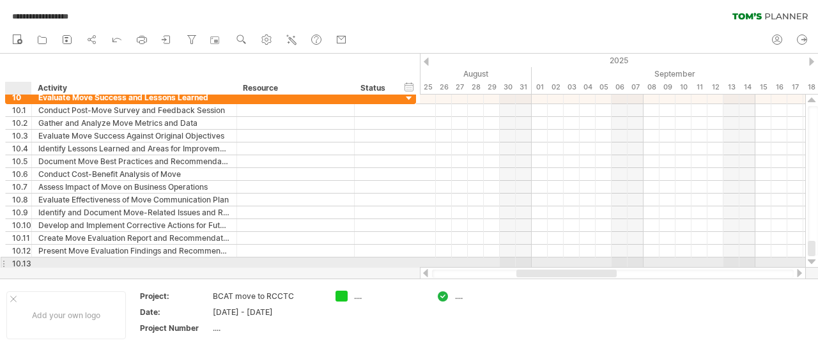
click at [18, 259] on div "10.13" at bounding box center [21, 264] width 19 height 12
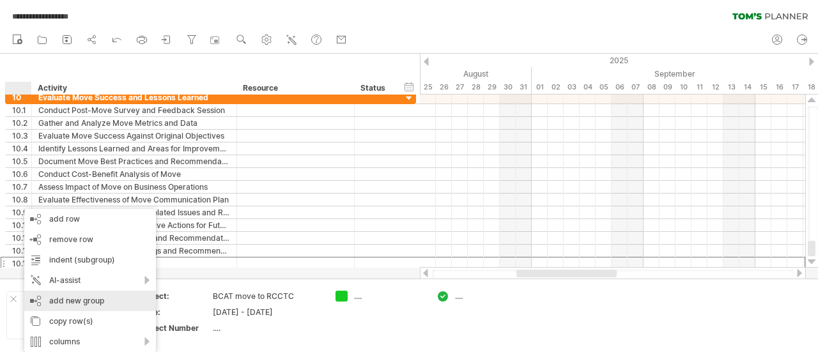
click at [62, 303] on div "add new group" at bounding box center [90, 301] width 132 height 20
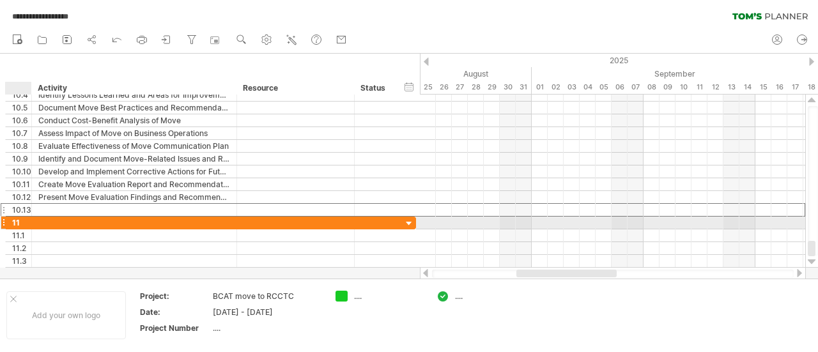
click at [36, 222] on div at bounding box center [134, 223] width 205 height 12
click at [43, 222] on div at bounding box center [134, 223] width 192 height 12
type input "****"
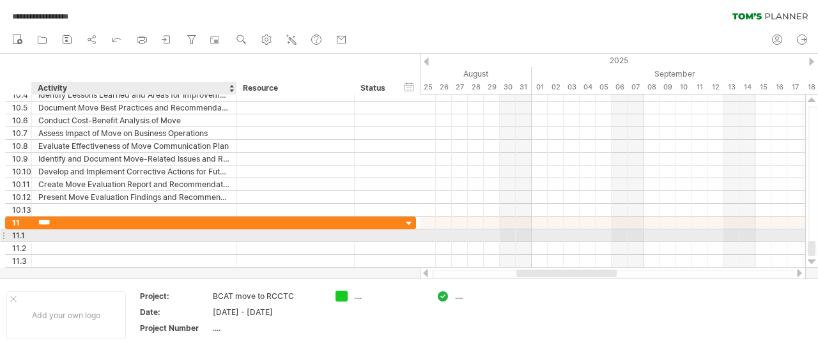
click at [54, 230] on div at bounding box center [134, 236] width 192 height 12
click at [49, 230] on div at bounding box center [134, 236] width 192 height 12
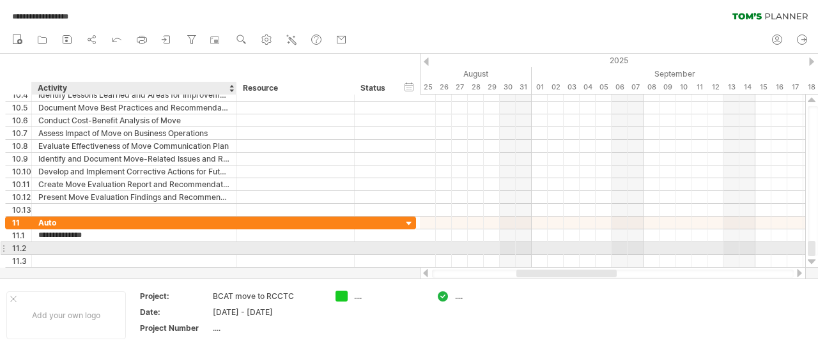
type input "**********"
click at [75, 244] on div at bounding box center [134, 248] width 192 height 12
click at [64, 247] on div at bounding box center [134, 248] width 192 height 12
type input "**********"
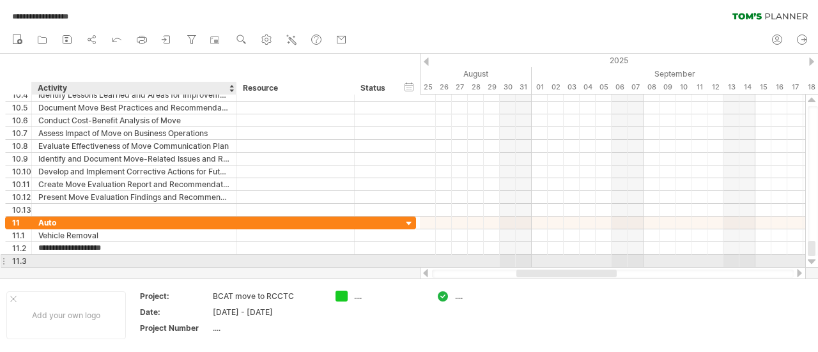
click at [60, 260] on div at bounding box center [134, 261] width 192 height 12
click at [95, 260] on div "Engine Team" at bounding box center [134, 261] width 192 height 12
click at [95, 260] on input "**********" at bounding box center [134, 261] width 192 height 12
type input "**********"
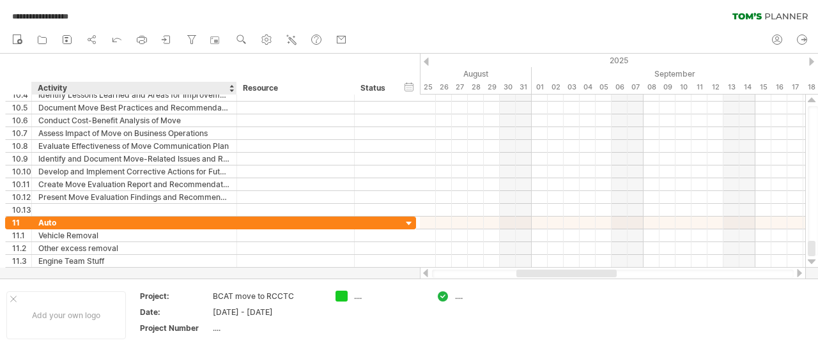
click at [84, 272] on div at bounding box center [409, 166] width 818 height 225
click at [73, 274] on div at bounding box center [409, 166] width 818 height 225
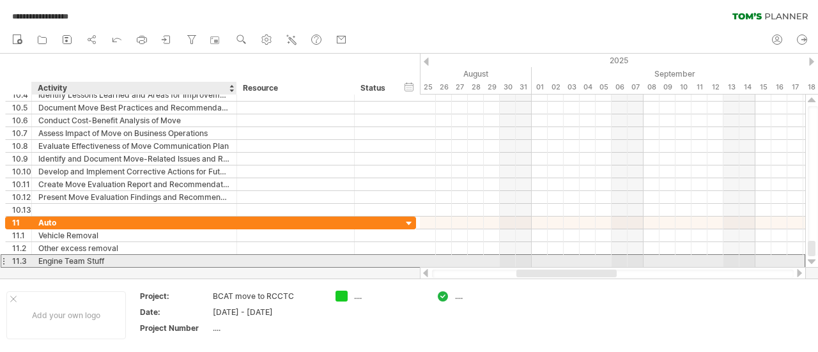
click at [114, 256] on div "Engine Team Stuff" at bounding box center [134, 261] width 192 height 12
click at [114, 256] on input "**********" at bounding box center [134, 261] width 192 height 12
click at [105, 267] on div "**********" at bounding box center [210, 181] width 420 height 173
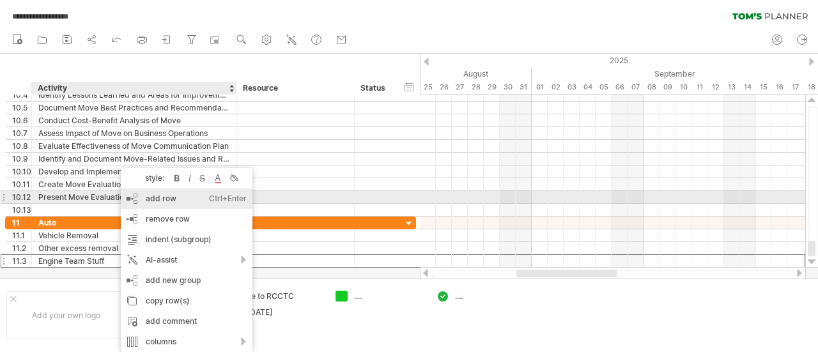
click at [155, 194] on div "add row Ctrl+Enter Cmd+Enter" at bounding box center [187, 199] width 132 height 20
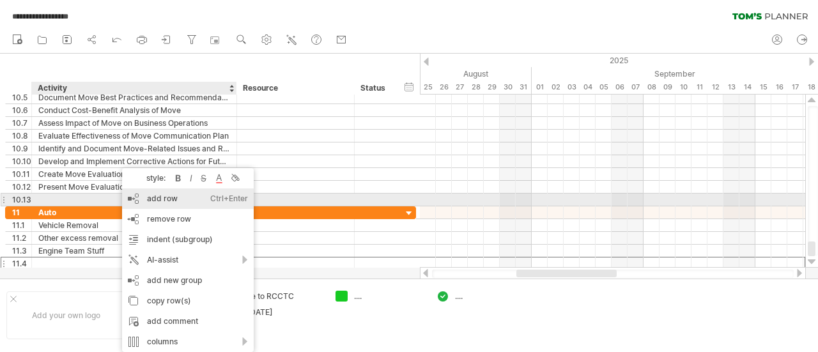
click at [161, 194] on div "add row Ctrl+Enter Cmd+Enter" at bounding box center [188, 199] width 132 height 20
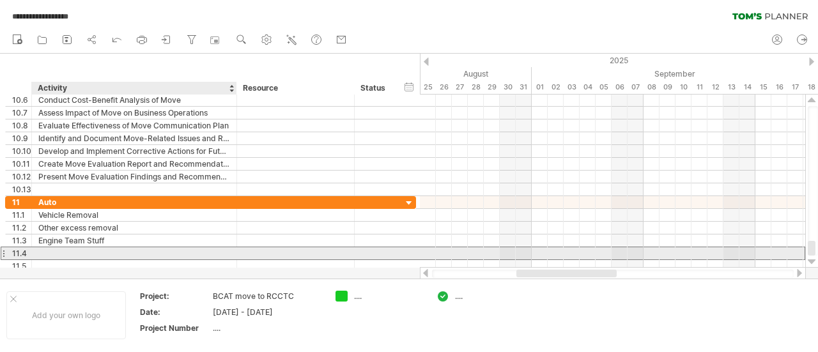
click at [51, 249] on div at bounding box center [134, 253] width 192 height 12
type input "**********"
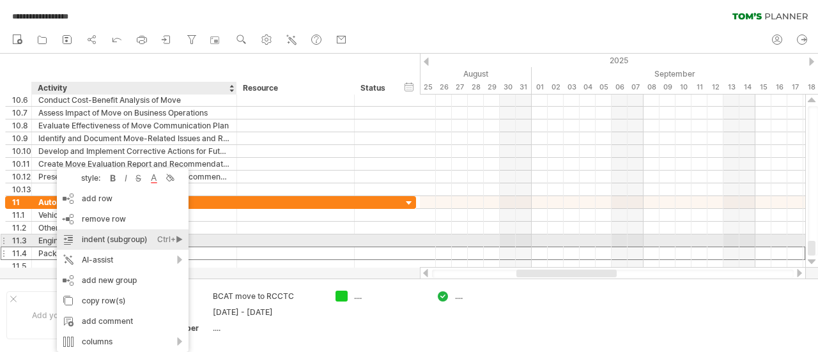
click at [90, 238] on div "indent (subgroup) Ctrl+► Cmd+►" at bounding box center [123, 240] width 132 height 20
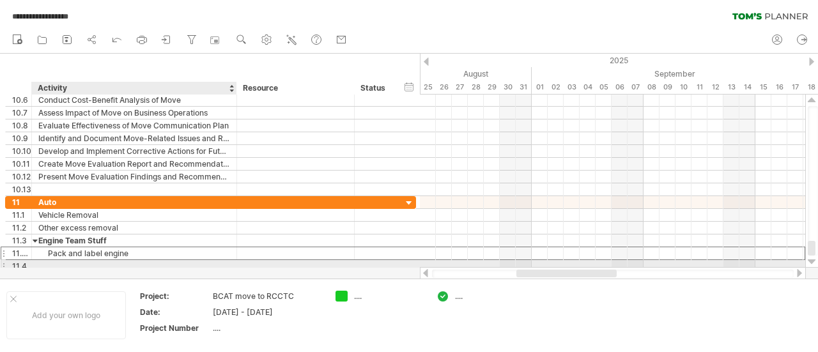
click at [75, 267] on div at bounding box center [134, 266] width 192 height 12
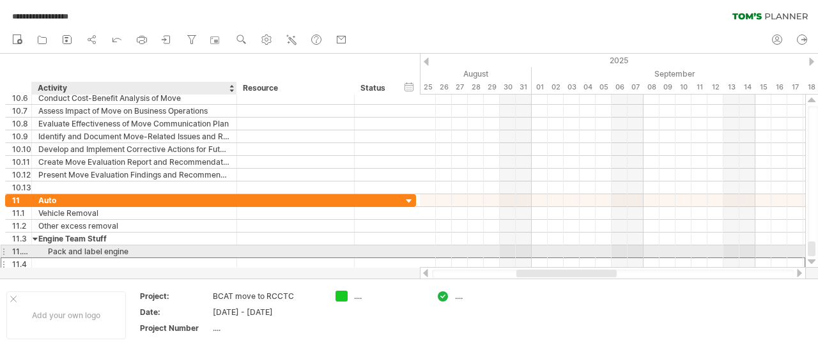
click at [128, 251] on div "Pack and label engine" at bounding box center [134, 251] width 192 height 12
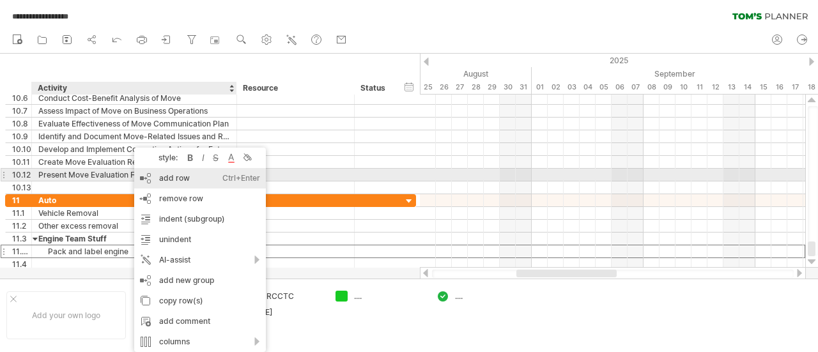
click at [167, 180] on div "add row Ctrl+Enter Cmd+Enter" at bounding box center [200, 178] width 132 height 20
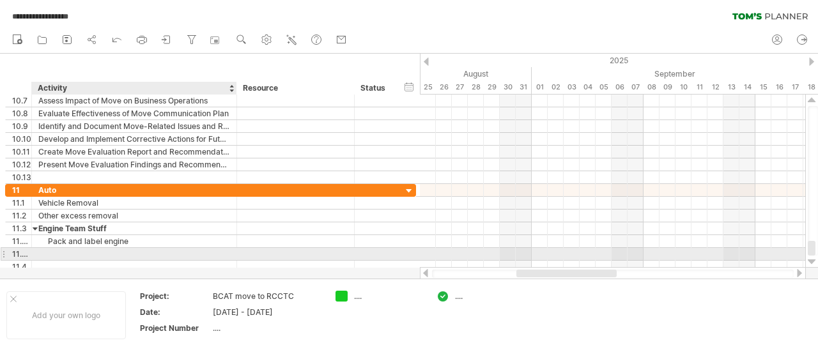
click at [52, 249] on div at bounding box center [134, 254] width 192 height 12
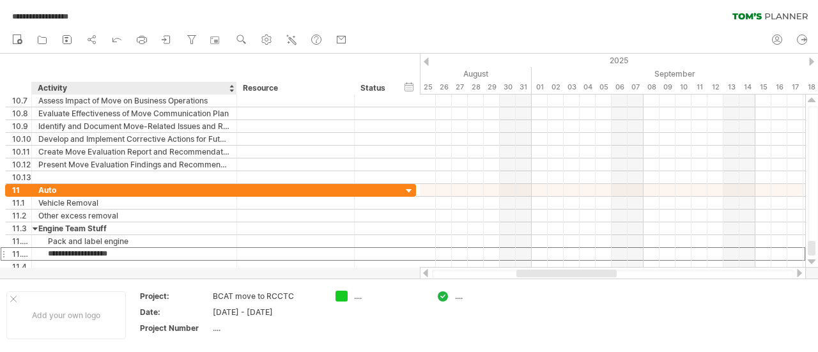
type input "**********"
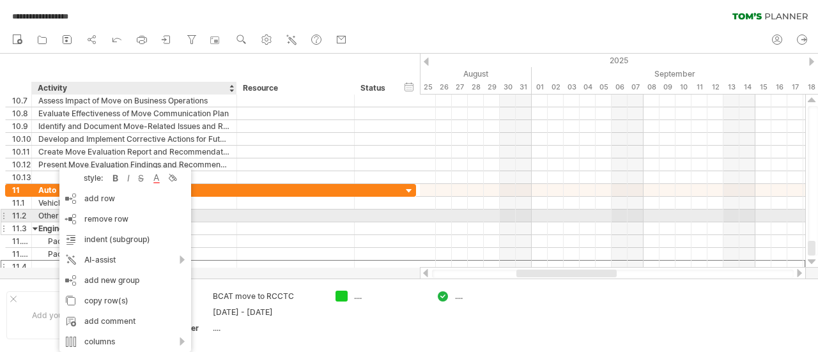
click at [198, 222] on div "Engine Team Stuff" at bounding box center [134, 228] width 192 height 12
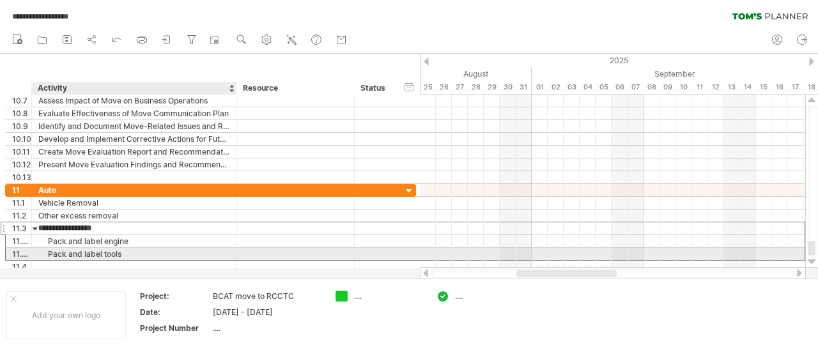
click at [120, 251] on div "Pack and label tools" at bounding box center [134, 254] width 192 height 12
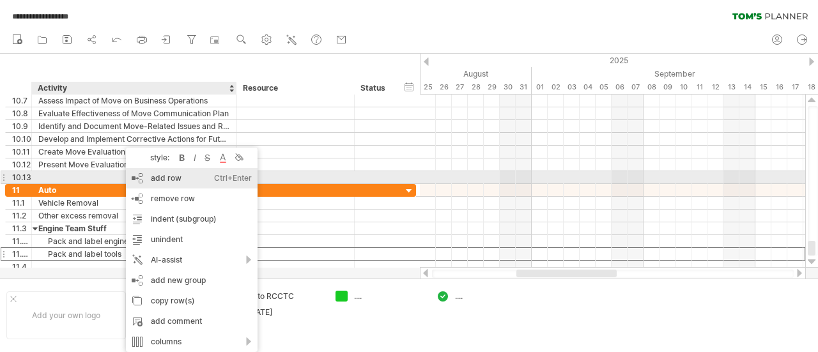
click at [166, 180] on div "add row Ctrl+Enter Cmd+Enter" at bounding box center [192, 178] width 132 height 20
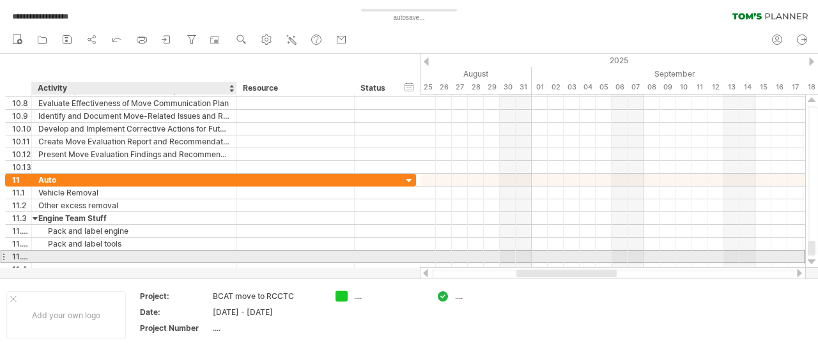
click at [57, 254] on div at bounding box center [134, 257] width 192 height 12
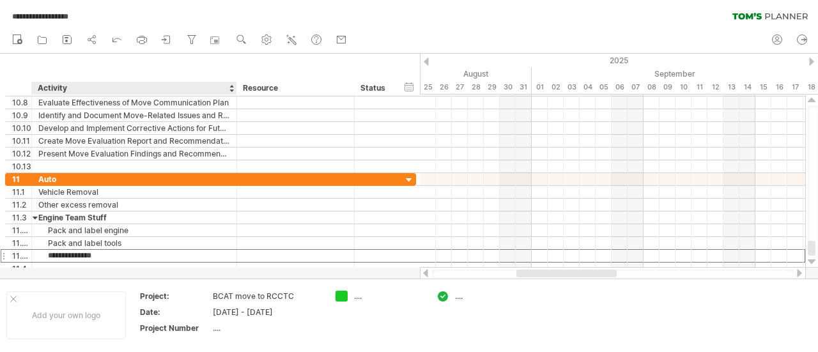
type input "**********"
click at [41, 264] on div at bounding box center [134, 269] width 192 height 12
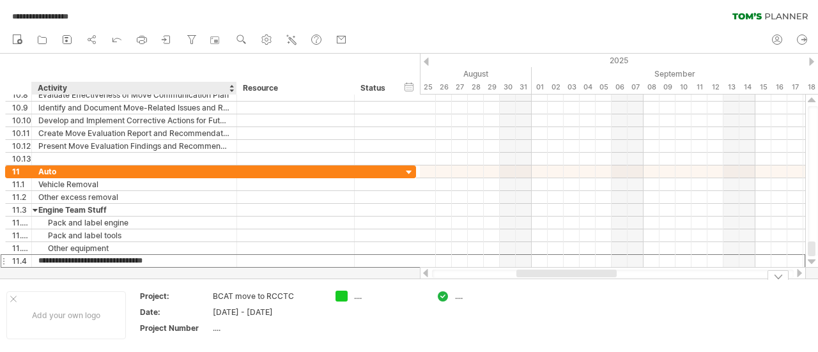
type input "**********"
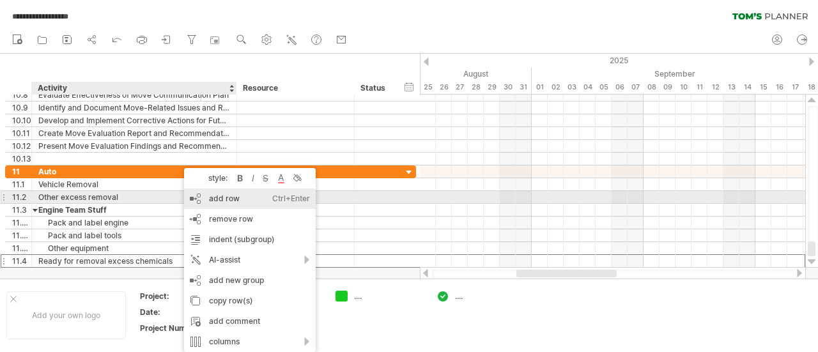
click at [225, 200] on div "add row Ctrl+Enter Cmd+Enter" at bounding box center [250, 199] width 132 height 20
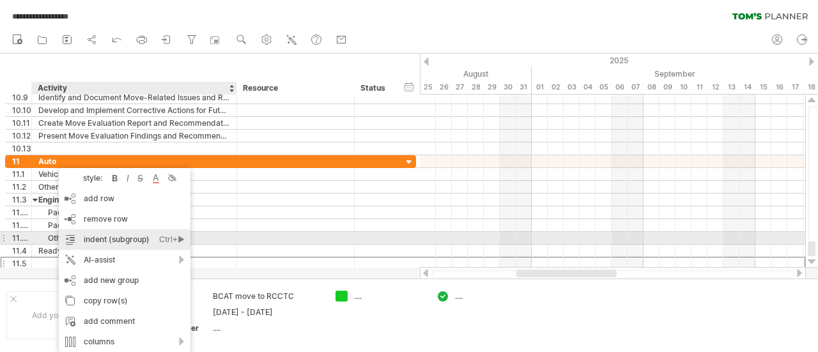
click at [92, 238] on div "indent (subgroup) Ctrl+► Cmd+►" at bounding box center [125, 240] width 132 height 20
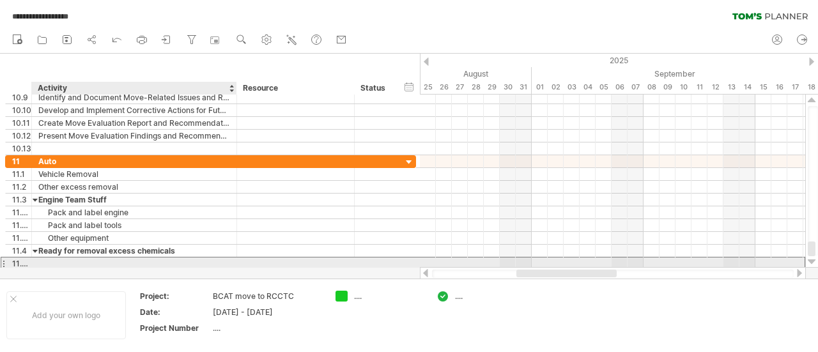
click at [70, 264] on div at bounding box center [134, 264] width 192 height 12
type input "**********"
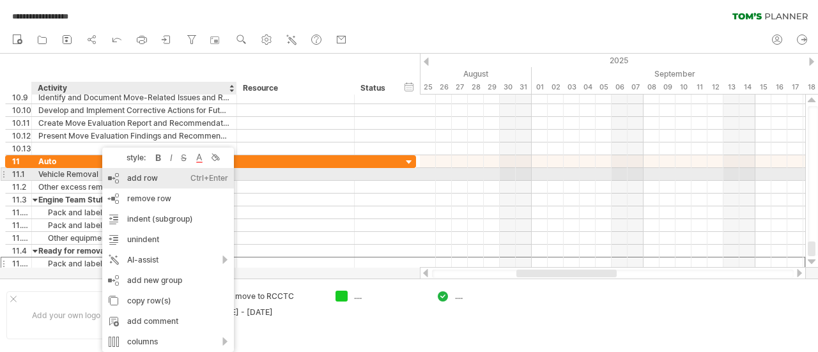
click at [147, 180] on div "add row Ctrl+Enter Cmd+Enter" at bounding box center [168, 178] width 132 height 20
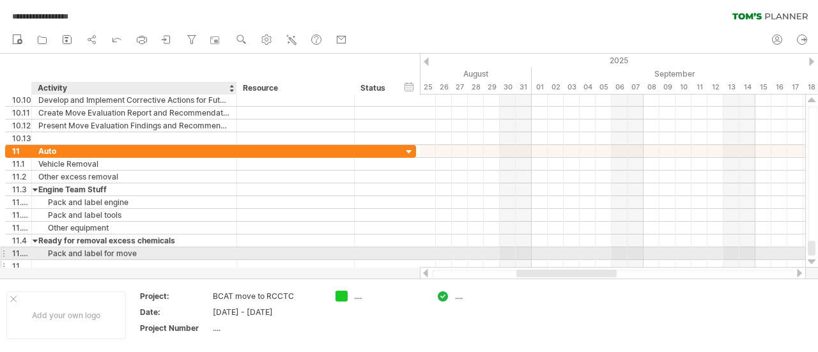
click at [63, 260] on div at bounding box center [134, 266] width 192 height 12
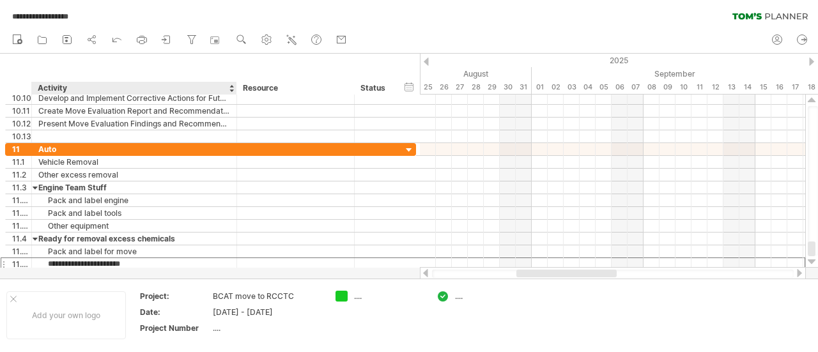
type input "**********"
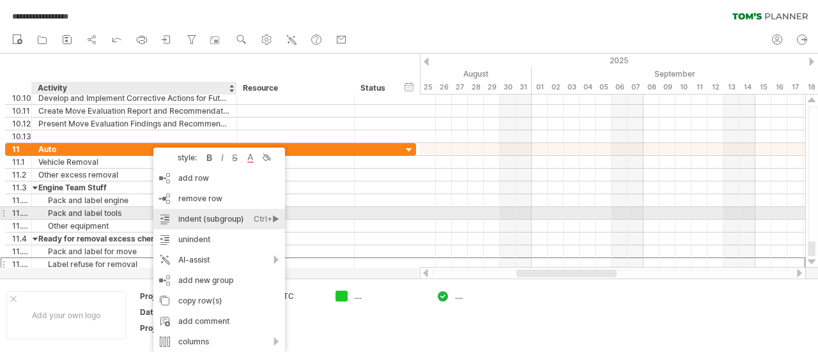
click at [190, 217] on div "indent (subgroup) Ctrl+► Cmd+►" at bounding box center [219, 219] width 132 height 20
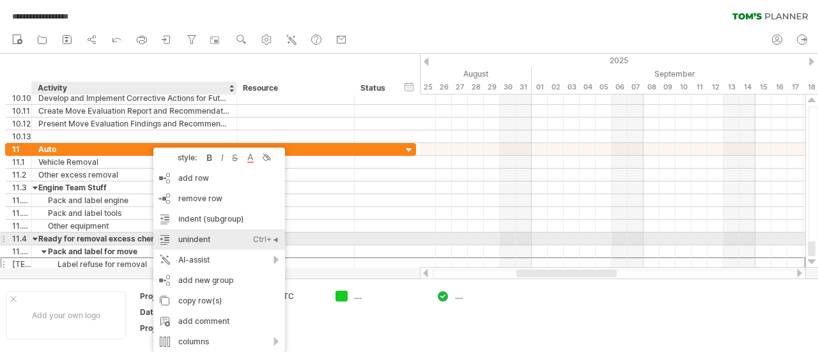
click at [206, 237] on div "unindent Ctrl+◄ Cmd+◄" at bounding box center [219, 240] width 132 height 20
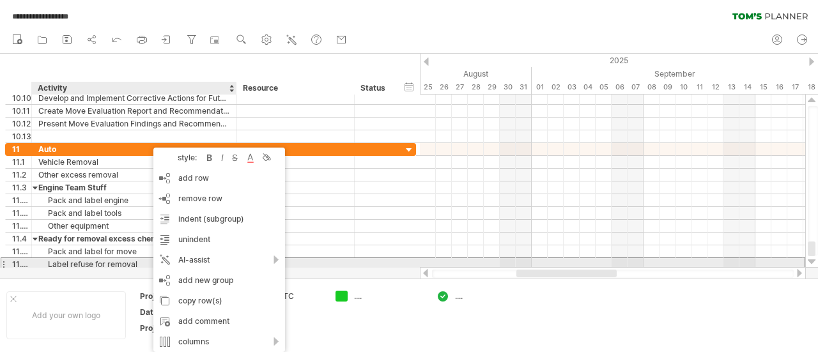
click at [142, 259] on div "Label refuse for removal" at bounding box center [134, 264] width 192 height 12
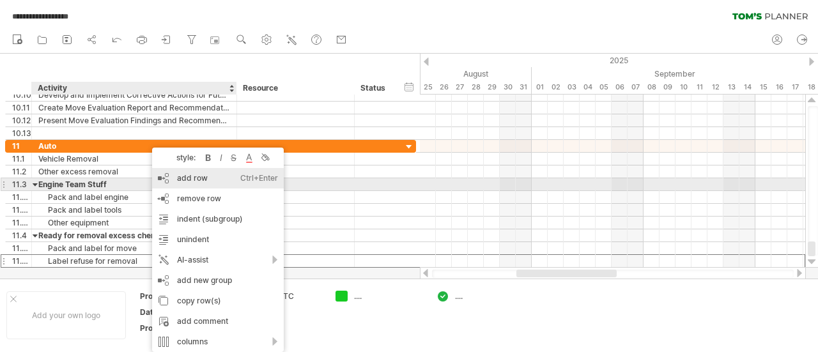
click at [196, 178] on div "add row Ctrl+Enter Cmd+Enter" at bounding box center [218, 178] width 132 height 20
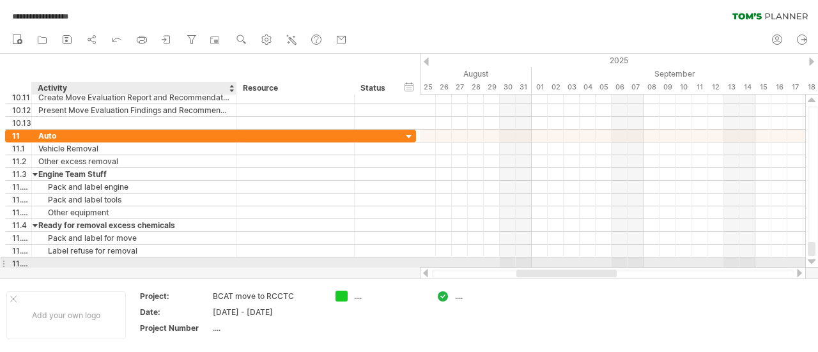
click at [66, 264] on div at bounding box center [134, 264] width 192 height 12
type input "**********"
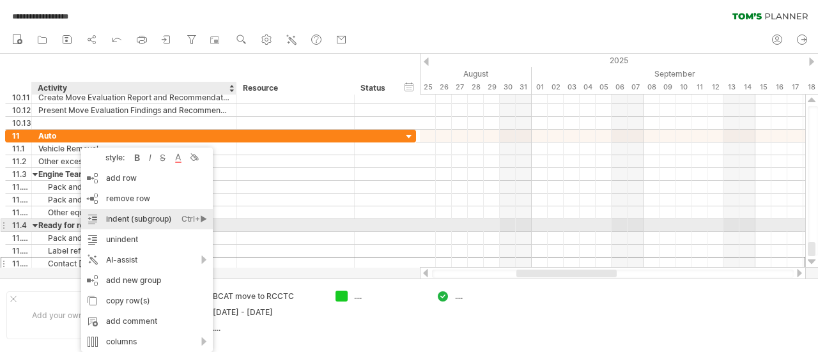
click at [115, 219] on div "indent (subgroup) Ctrl+► Cmd+►" at bounding box center [147, 219] width 132 height 20
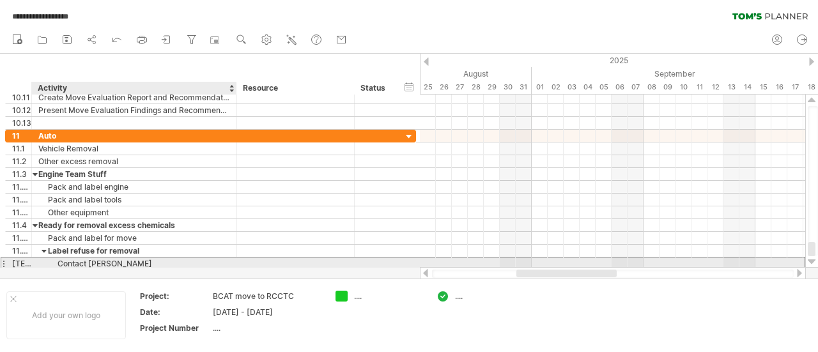
click at [120, 260] on div "Contact [PERSON_NAME]" at bounding box center [134, 264] width 192 height 12
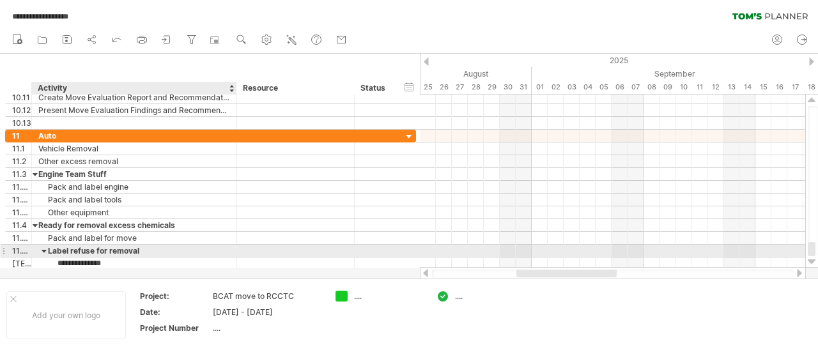
click at [146, 245] on div "Label refuse for removal" at bounding box center [134, 251] width 192 height 12
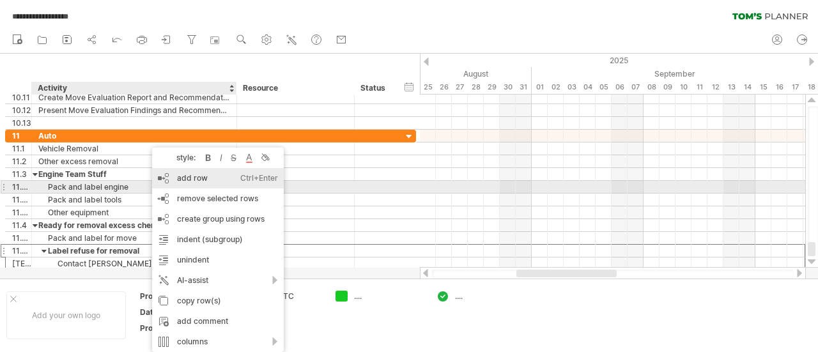
click at [196, 182] on div "add row Ctrl+Enter Cmd+Enter" at bounding box center [218, 178] width 132 height 20
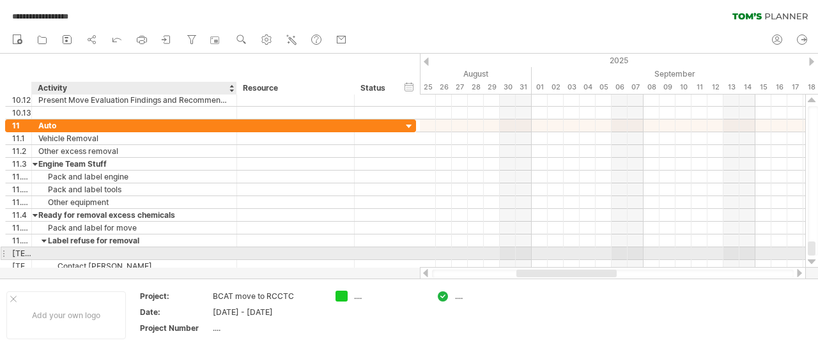
click at [75, 249] on div at bounding box center [134, 253] width 192 height 12
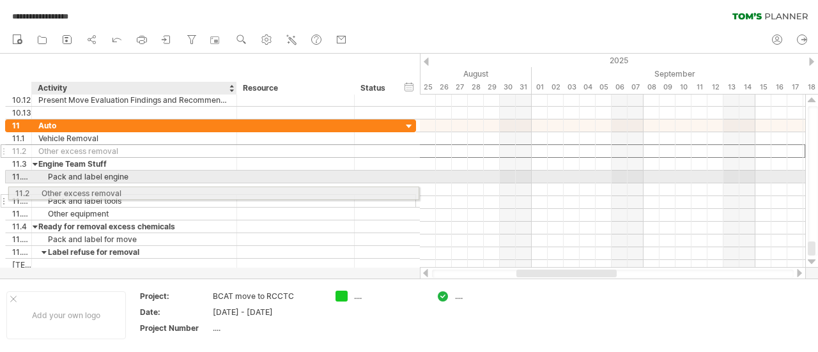
drag, startPoint x: 118, startPoint y: 148, endPoint x: 116, endPoint y: 191, distance: 42.9
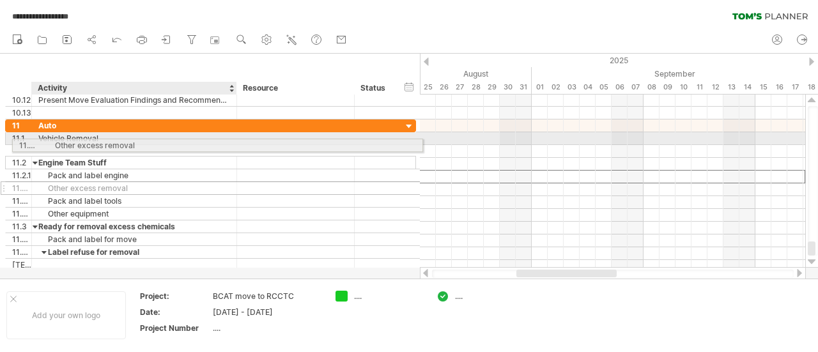
drag, startPoint x: 123, startPoint y: 180, endPoint x: 127, endPoint y: 143, distance: 37.3
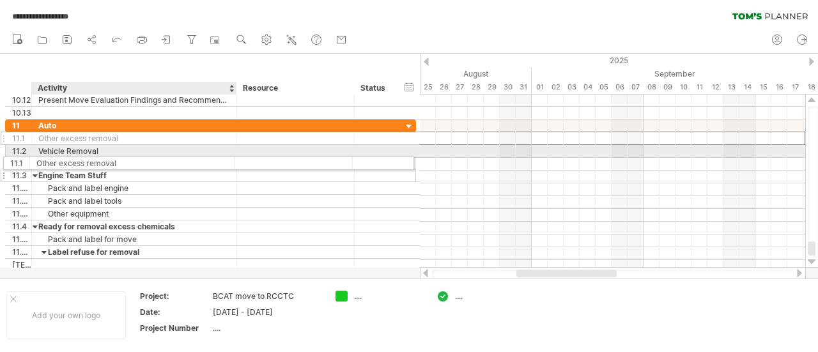
drag, startPoint x: 117, startPoint y: 141, endPoint x: 108, endPoint y: 161, distance: 22.3
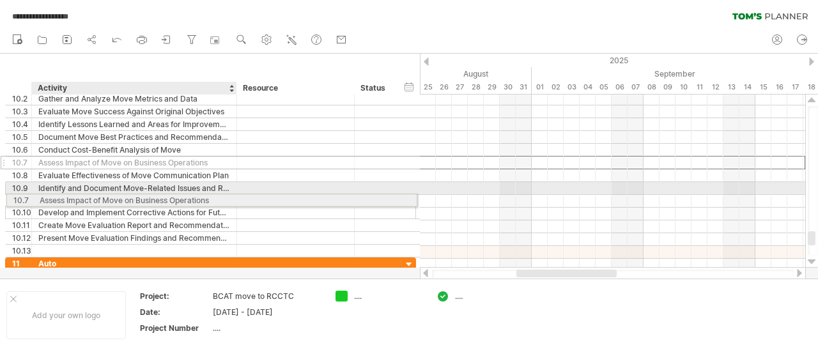
drag, startPoint x: 134, startPoint y: 164, endPoint x: 128, endPoint y: 198, distance: 34.4
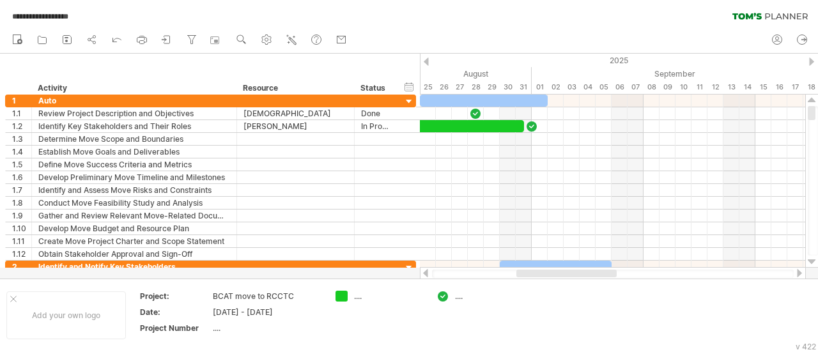
click at [754, 15] on icon at bounding box center [770, 16] width 75 height 7
